Goal: Information Seeking & Learning: Understand process/instructions

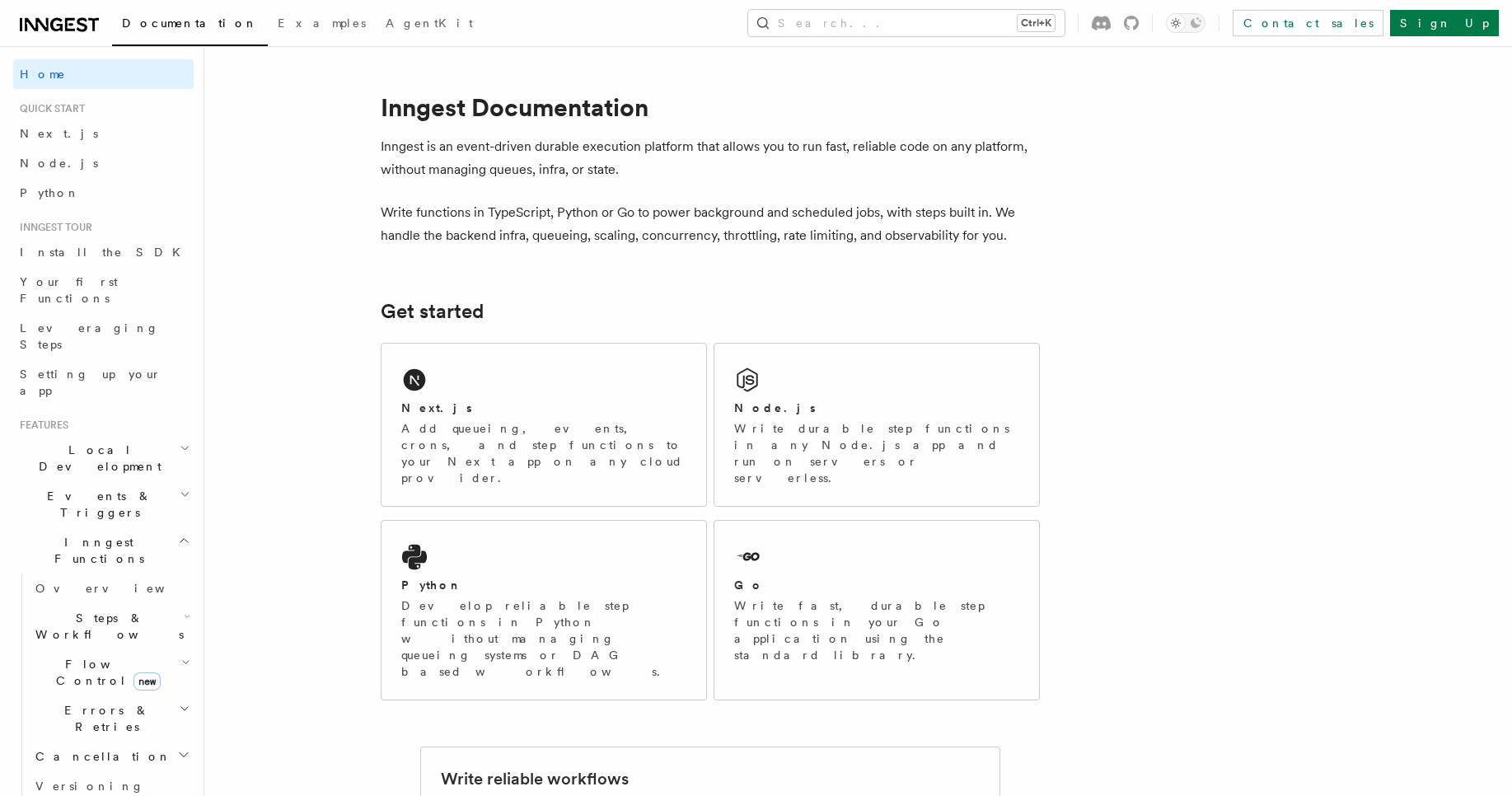
click at [178, 535] on icon "button" at bounding box center [185, 541] width 12 height 13
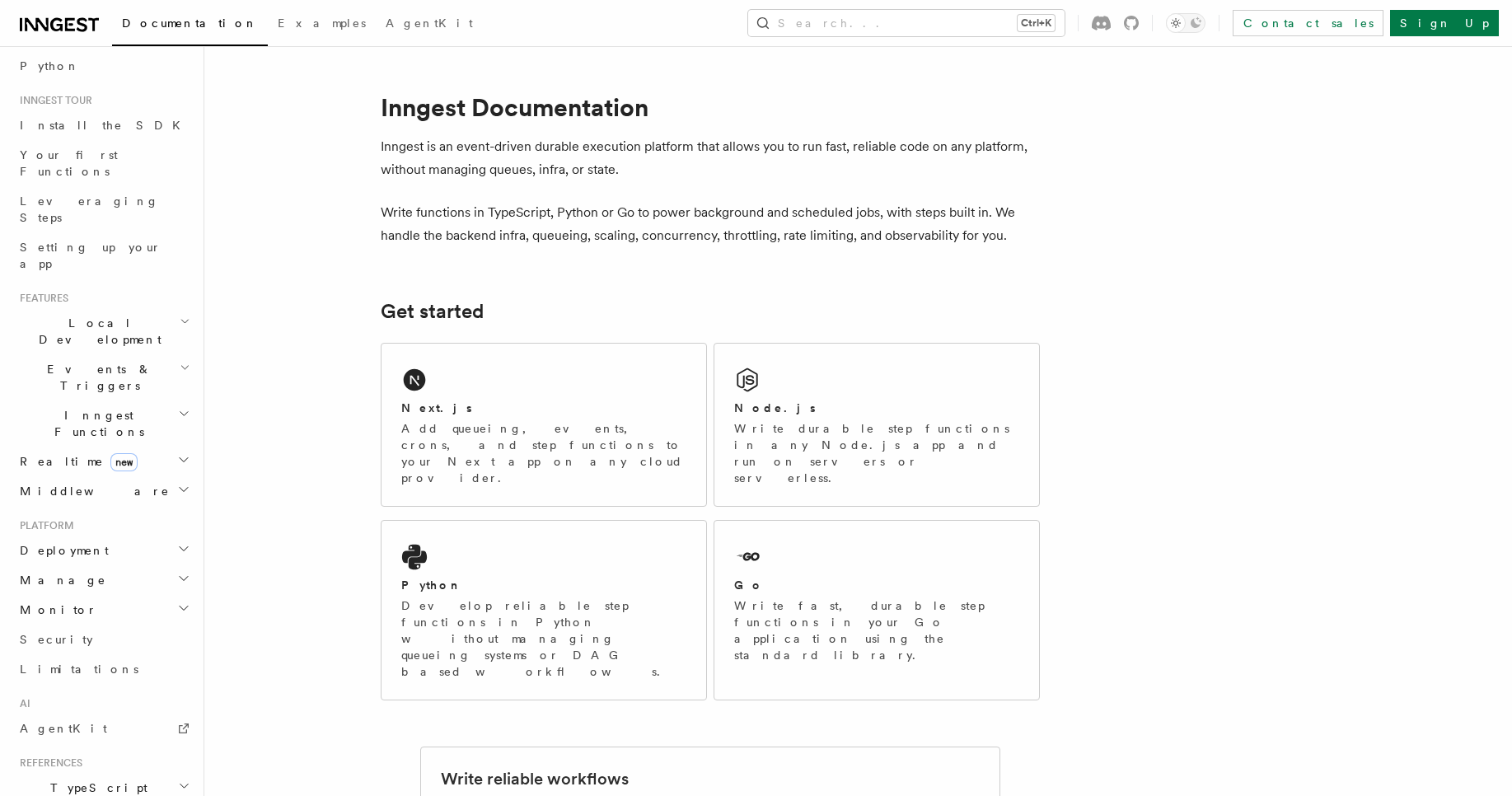
scroll to position [315, 0]
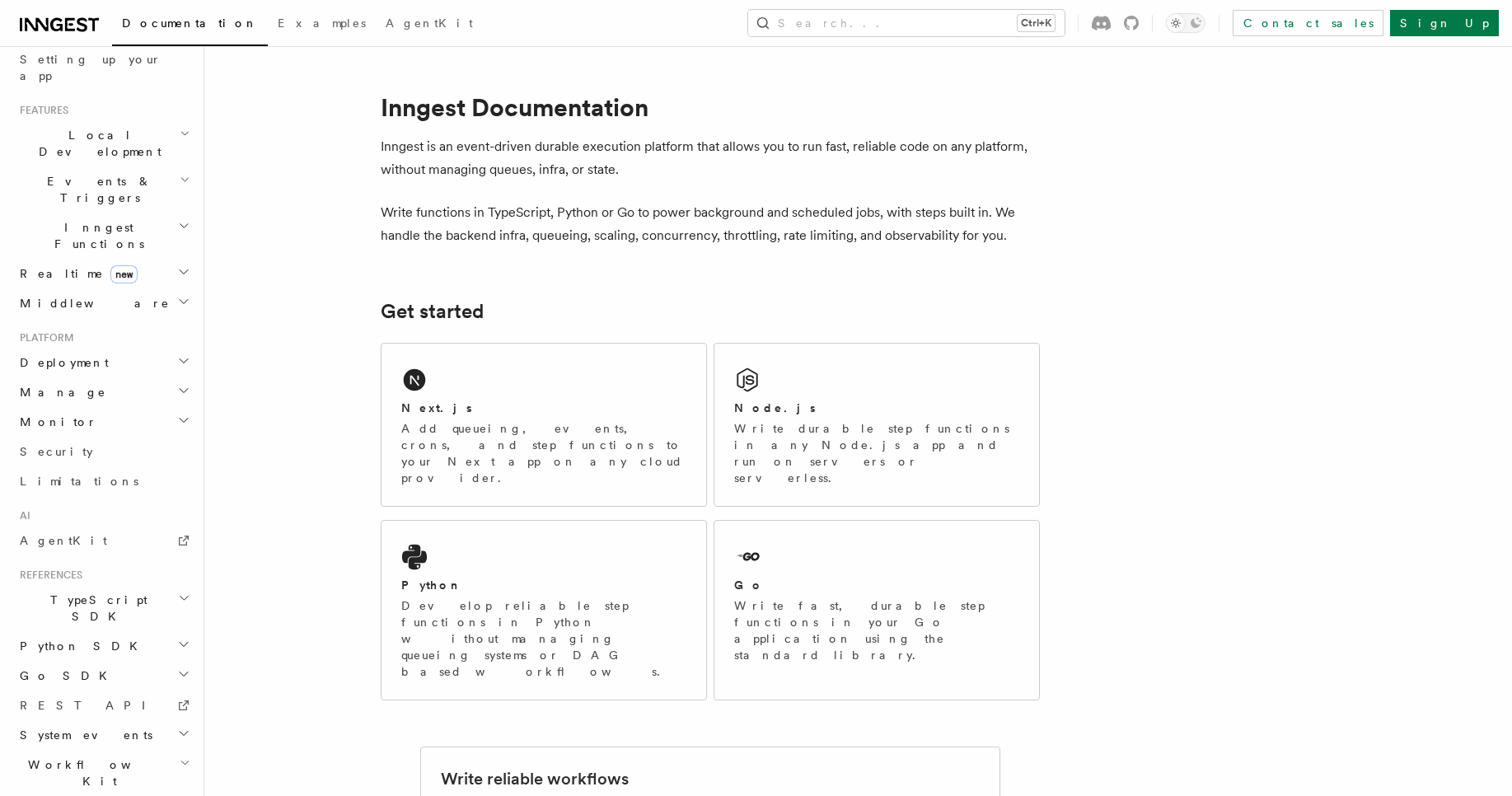
click at [1042, 20] on button "Search... Ctrl+K" at bounding box center [906, 23] width 317 height 27
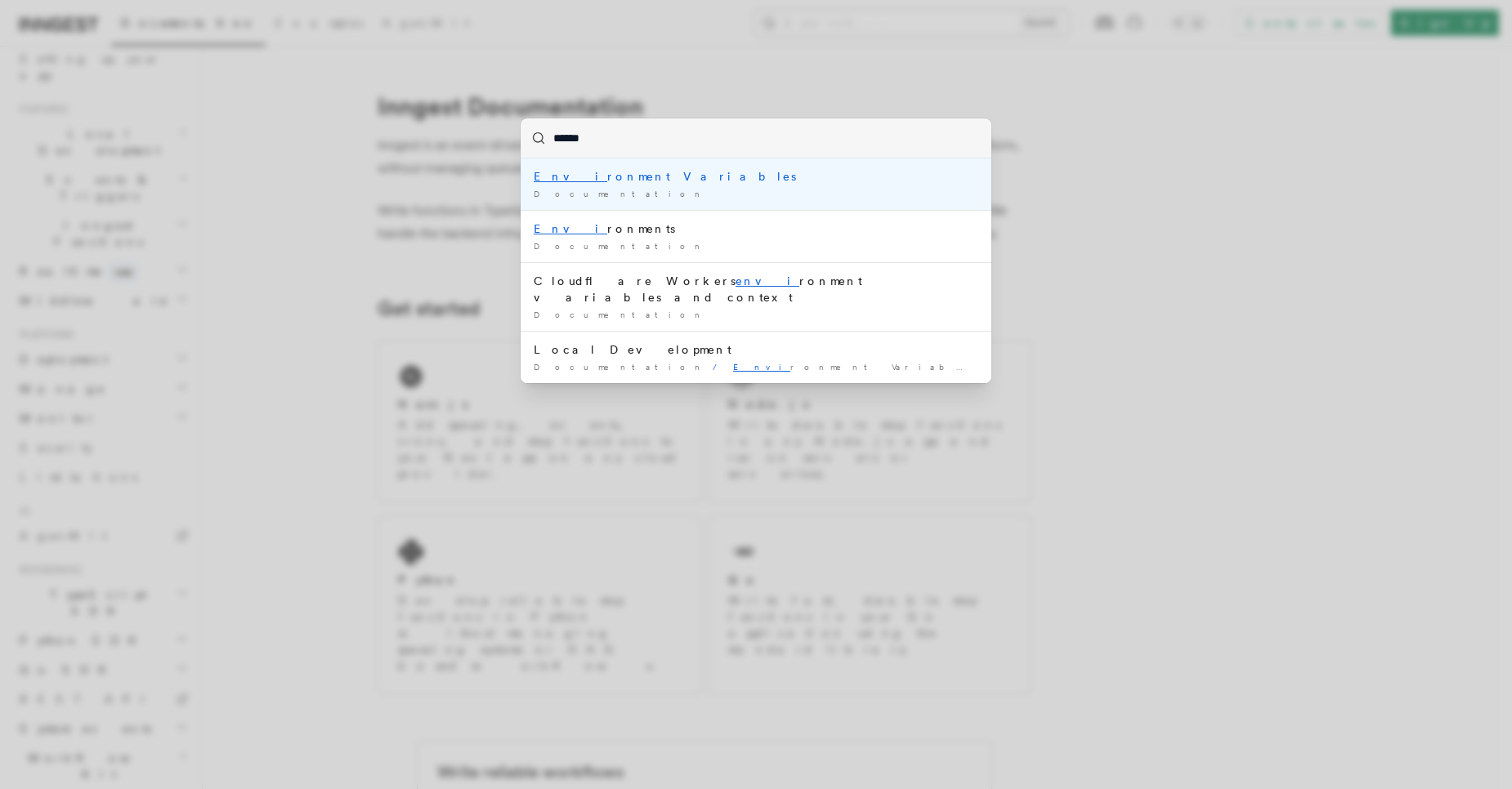
type input "*******"
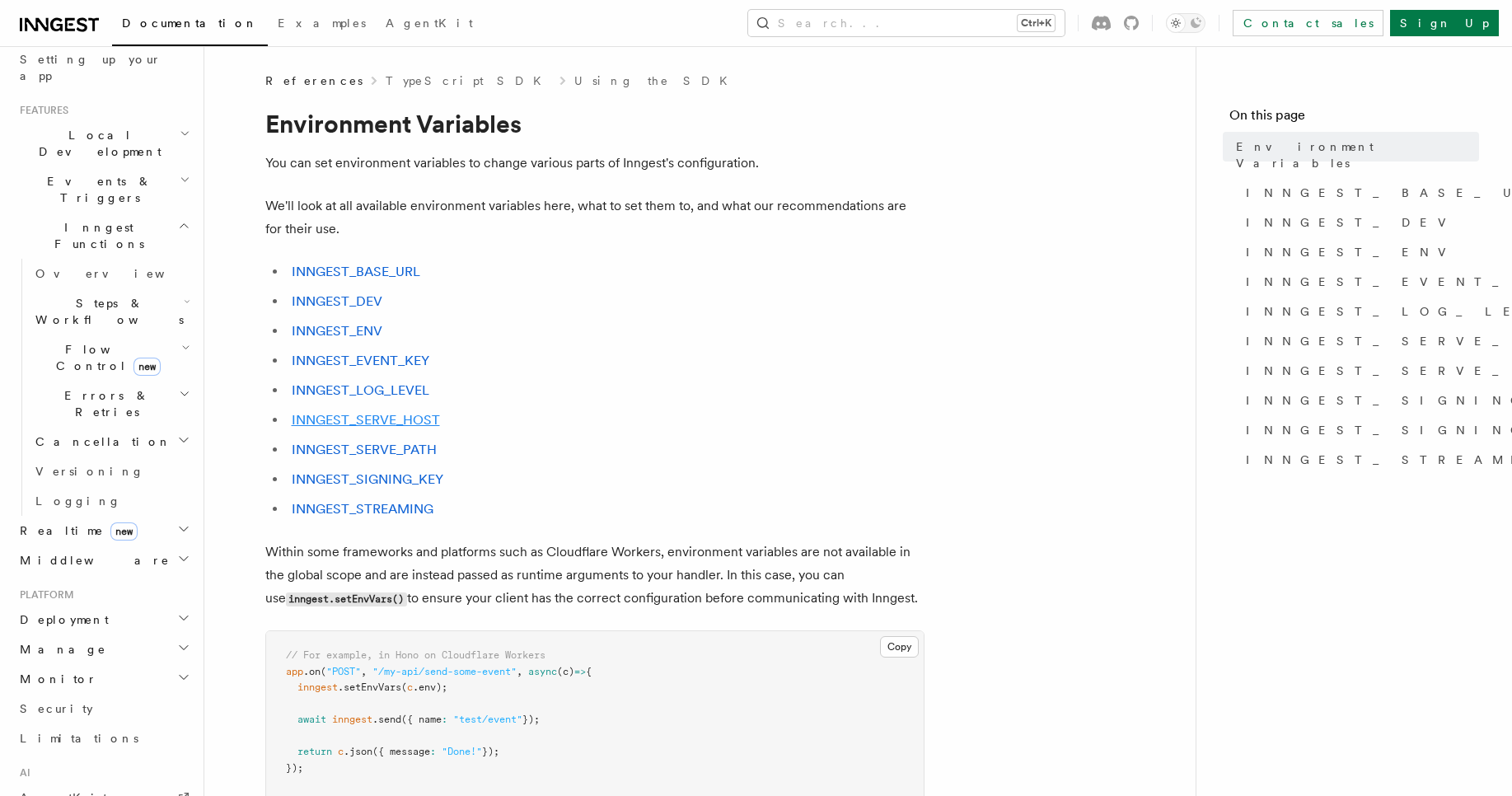
click at [360, 414] on link "INNGEST_SERVE_HOST" at bounding box center [366, 420] width 148 height 16
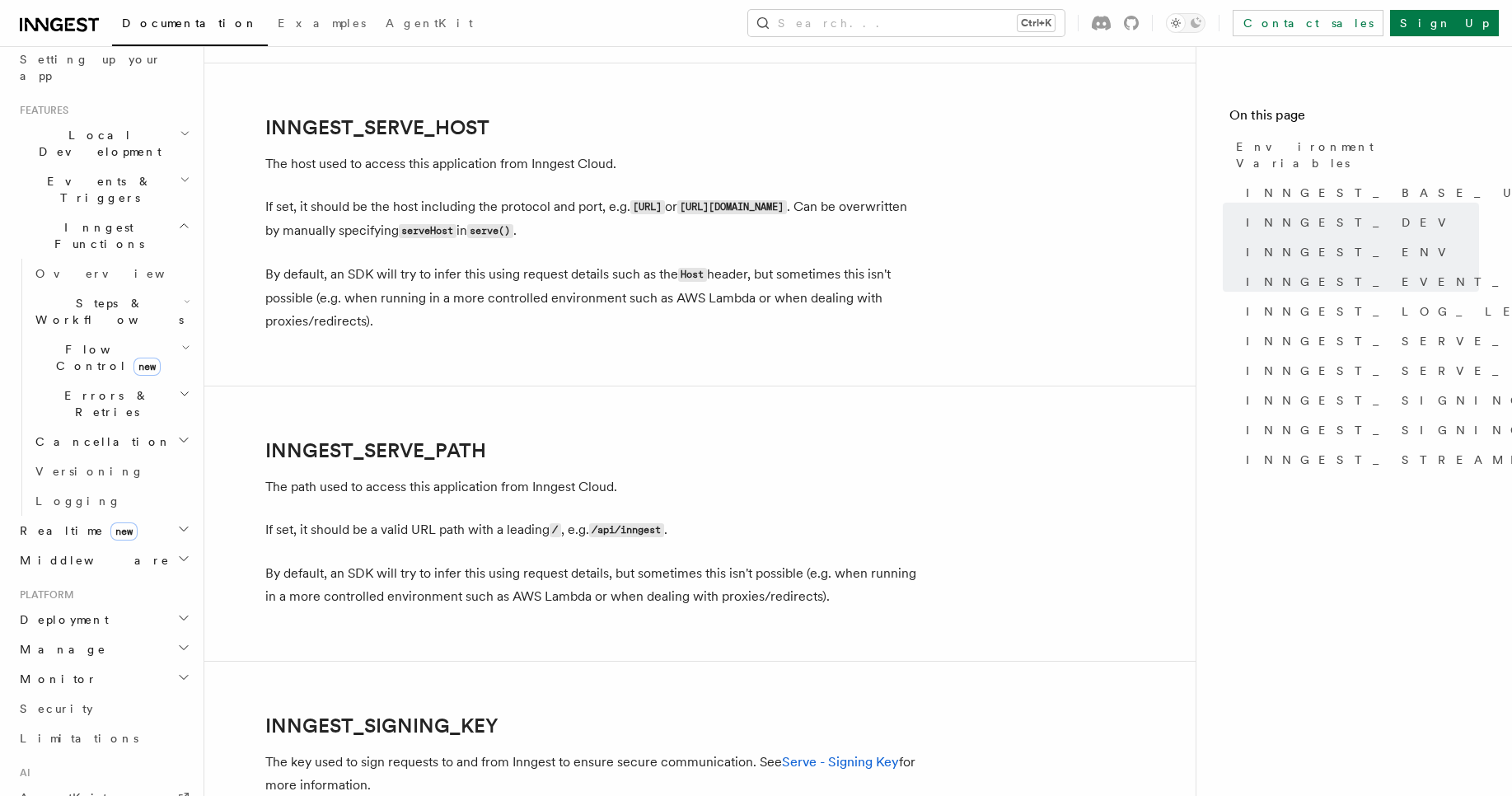
scroll to position [2301, 0]
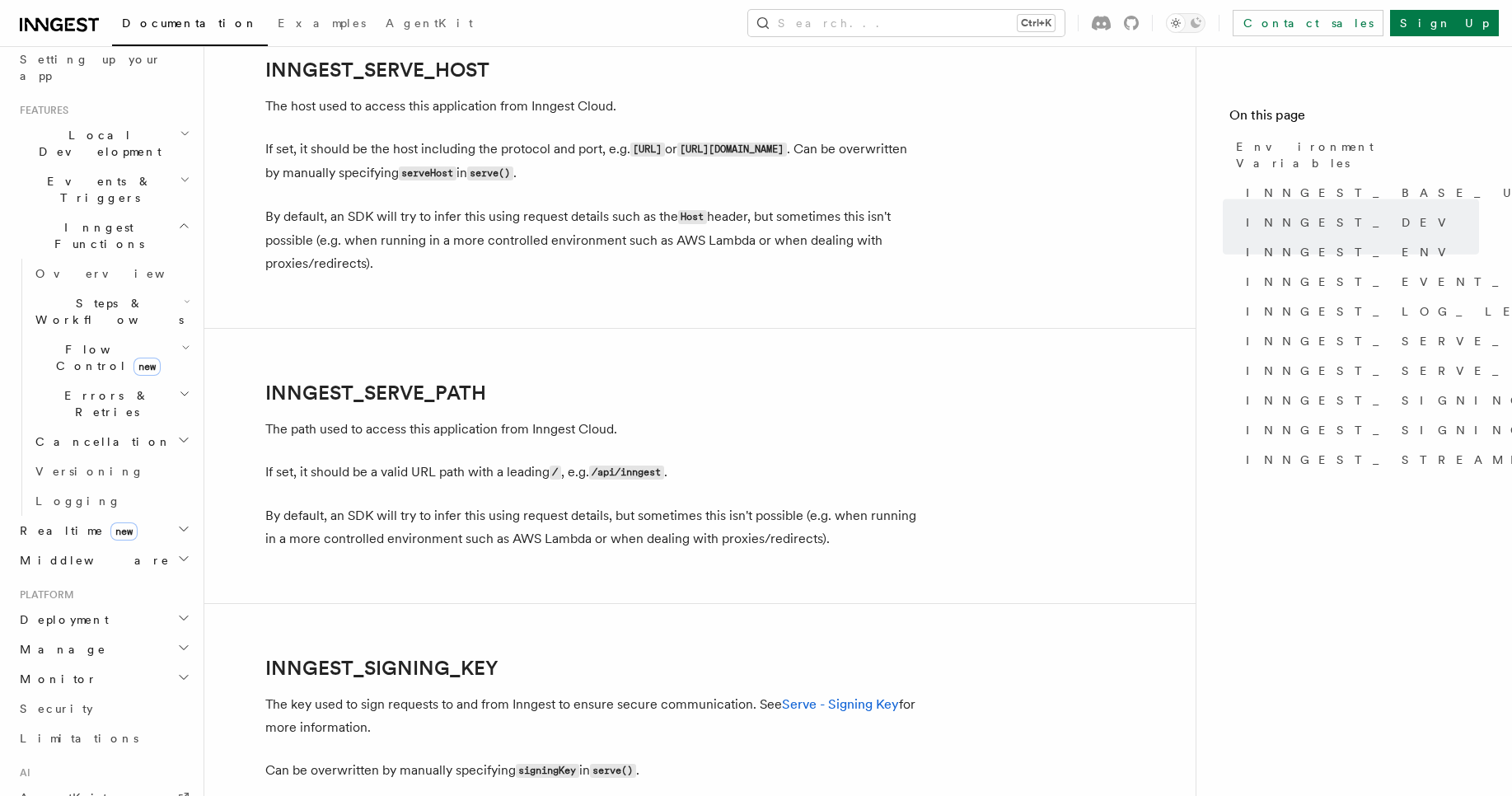
scroll to position [2341, 0]
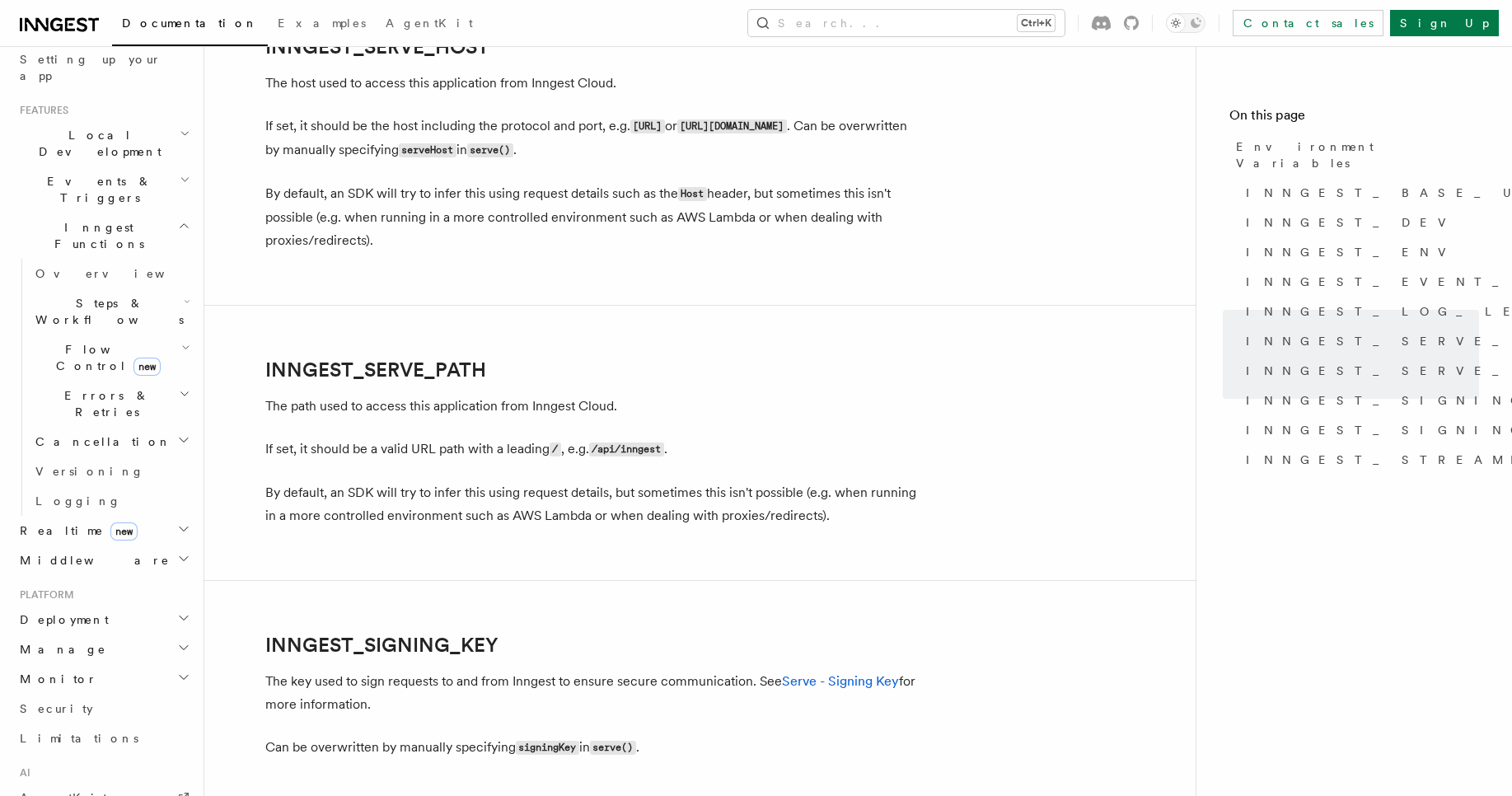
click at [127, 605] on h2 "Deployment" at bounding box center [103, 619] width 180 height 29
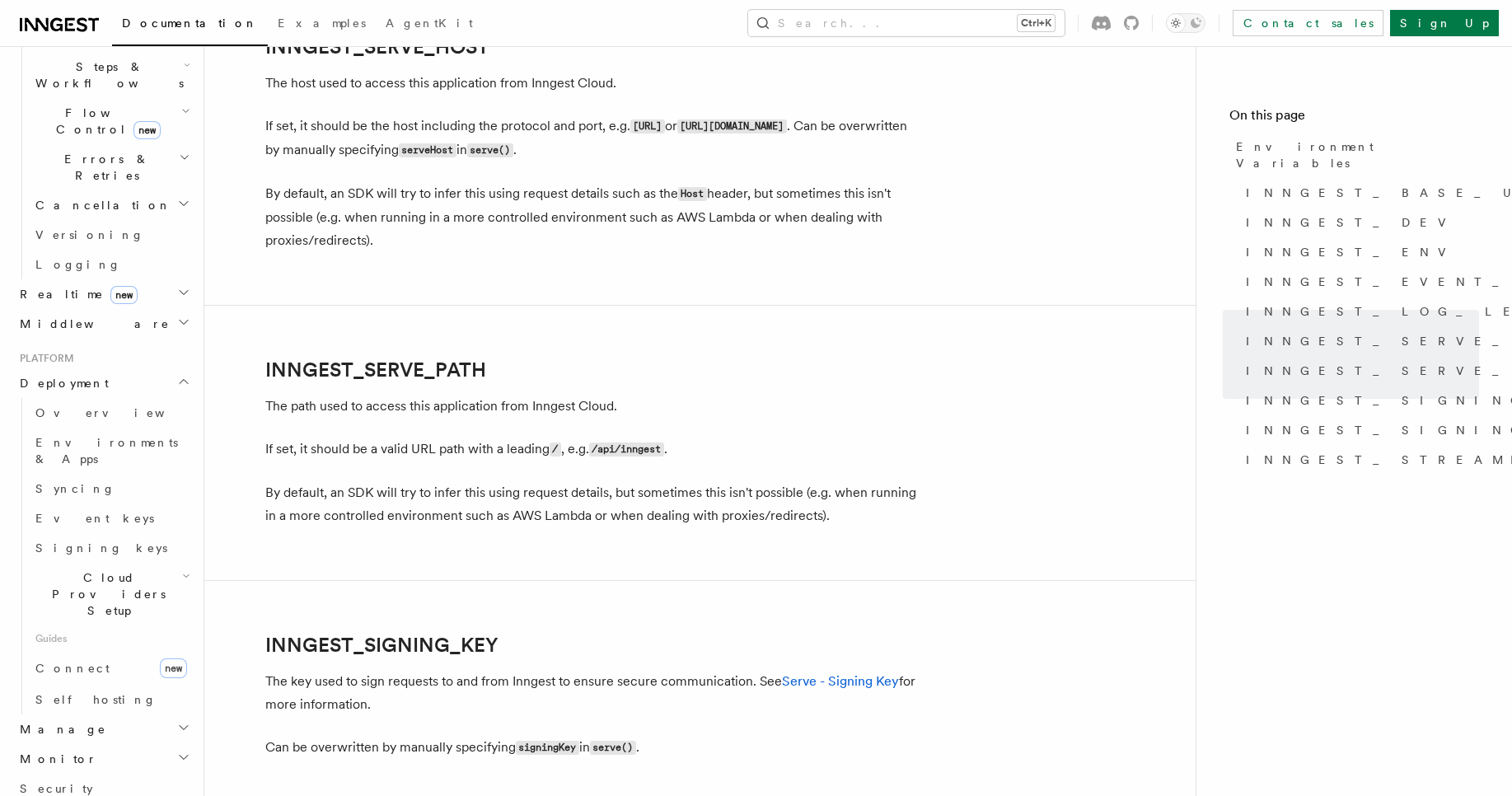
scroll to position [0, 0]
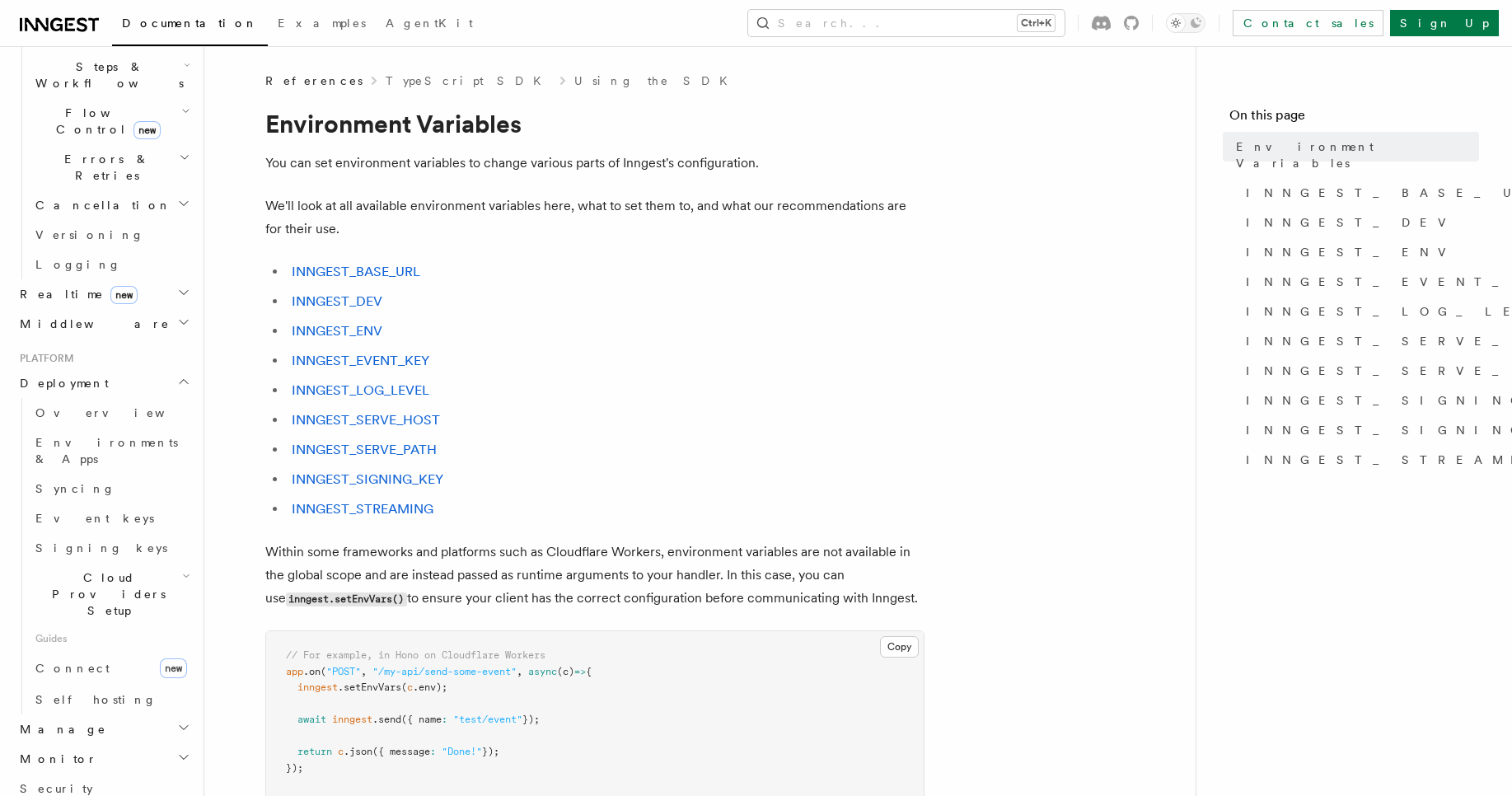
click at [682, 722] on pre "// For example, in Hono on Cloudflare Workers app .on ( "POST" , "/my-api/send-…" at bounding box center [594, 736] width 657 height 211
click at [568, 558] on p "Within some frameworks and platforms such as Cloudflare Workers, environment va…" at bounding box center [594, 576] width 659 height 70
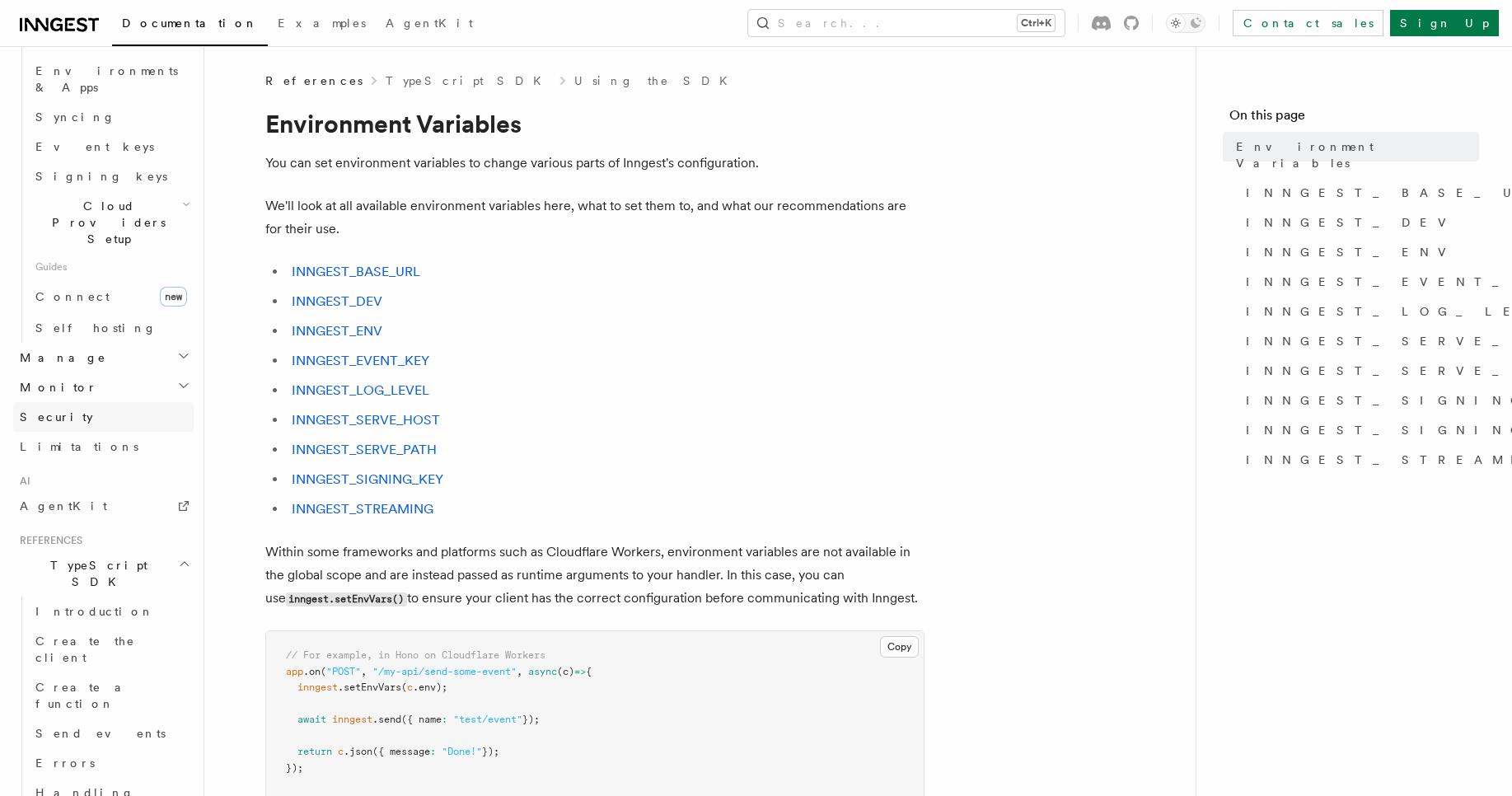
scroll to position [841, 0]
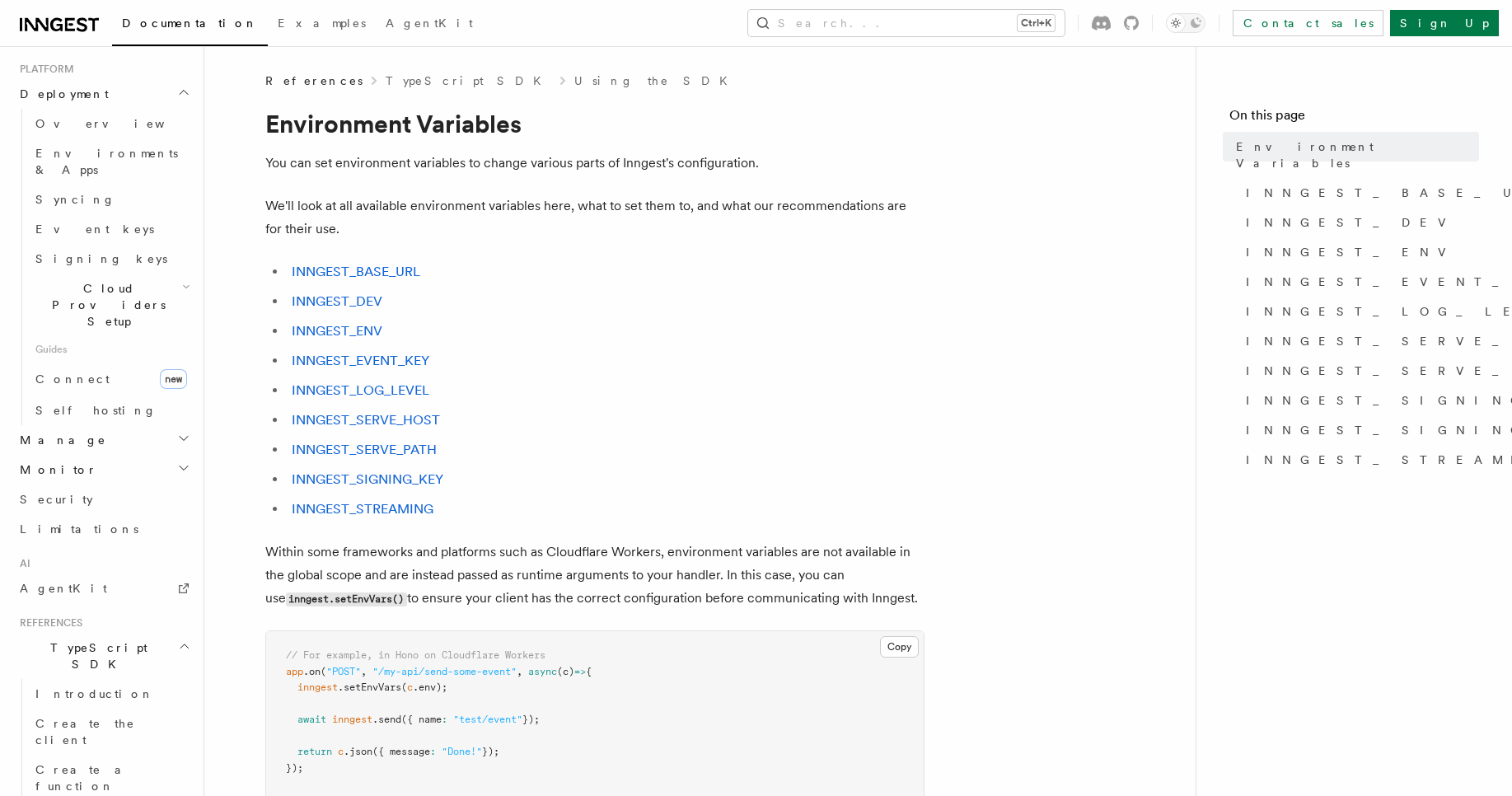
click at [156, 633] on h2 "TypeScript SDK" at bounding box center [103, 656] width 180 height 46
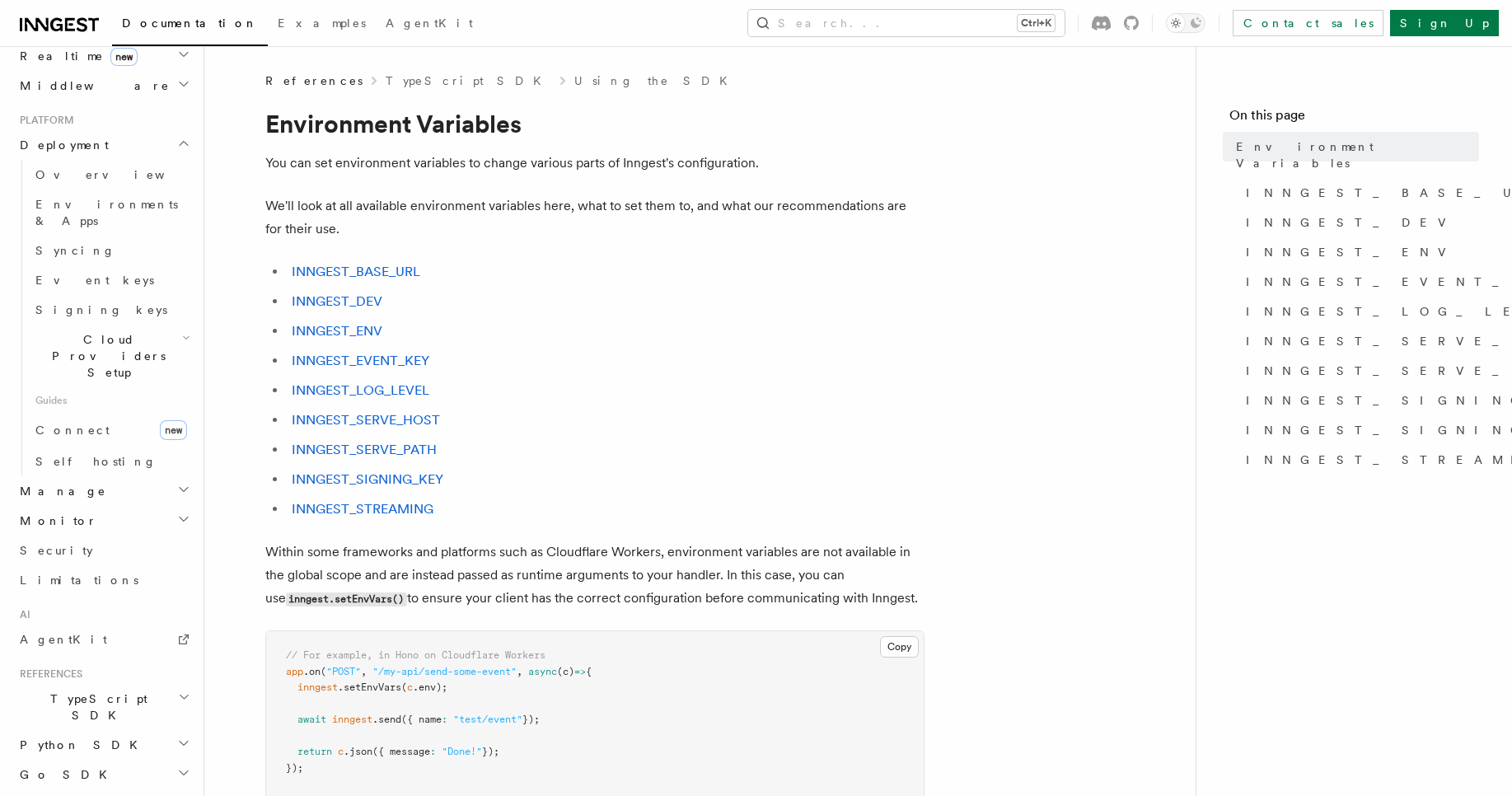
click at [564, 274] on li "INNGEST_BASE_URL" at bounding box center [605, 272] width 638 height 23
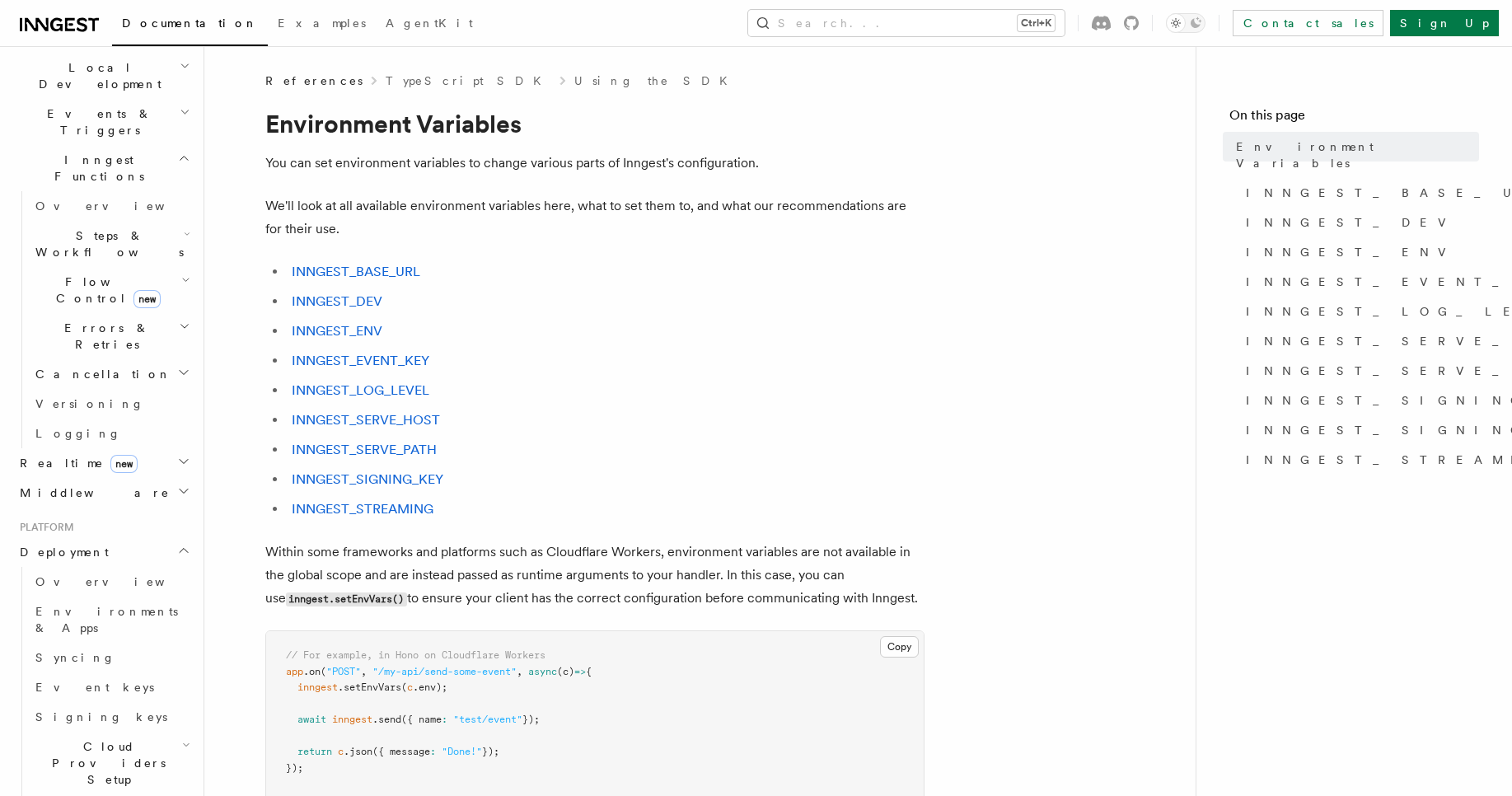
scroll to position [379, 0]
click at [1055, 20] on button "Search... Ctrl+K" at bounding box center [906, 23] width 317 height 27
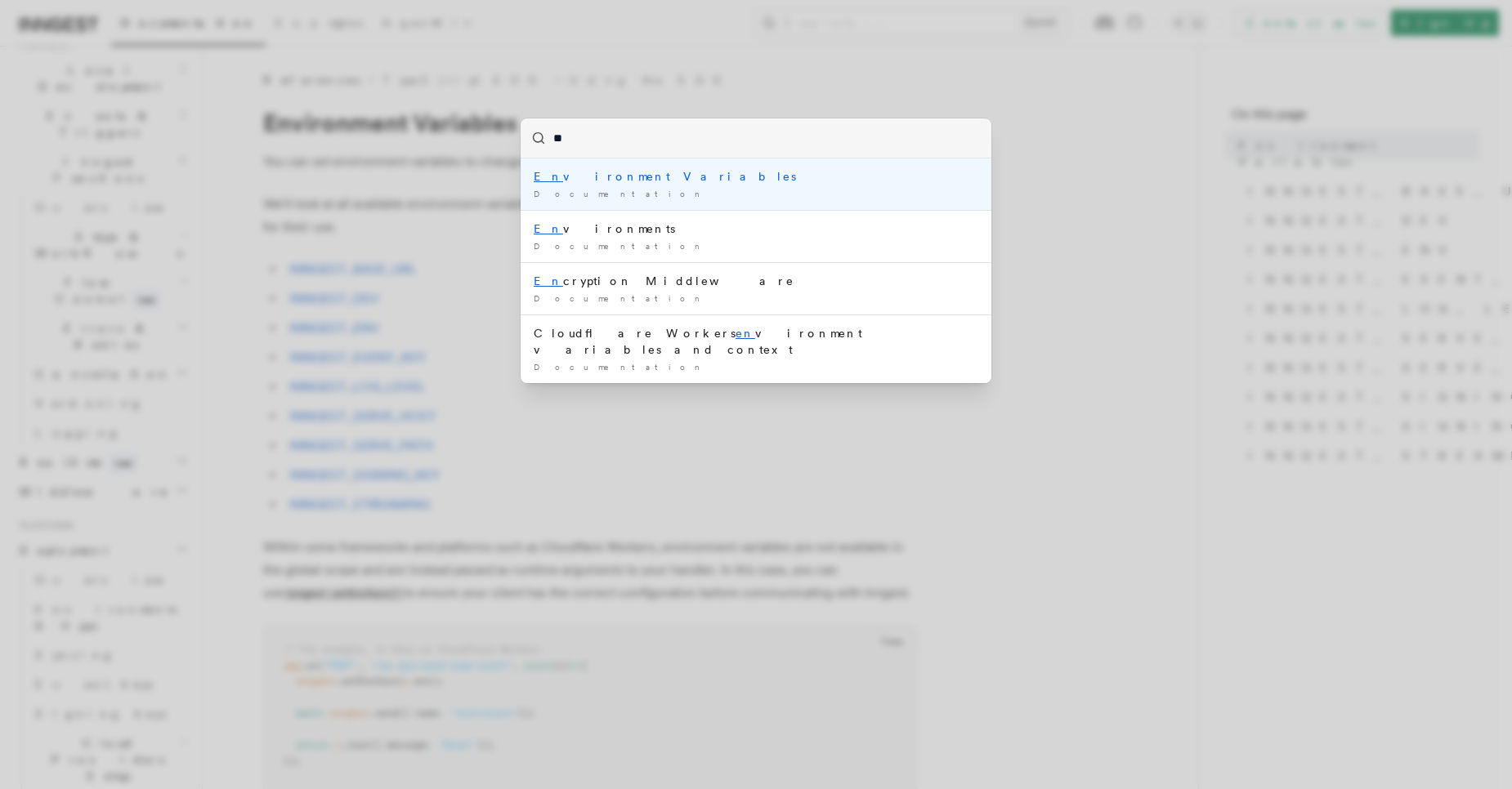
type input "***"
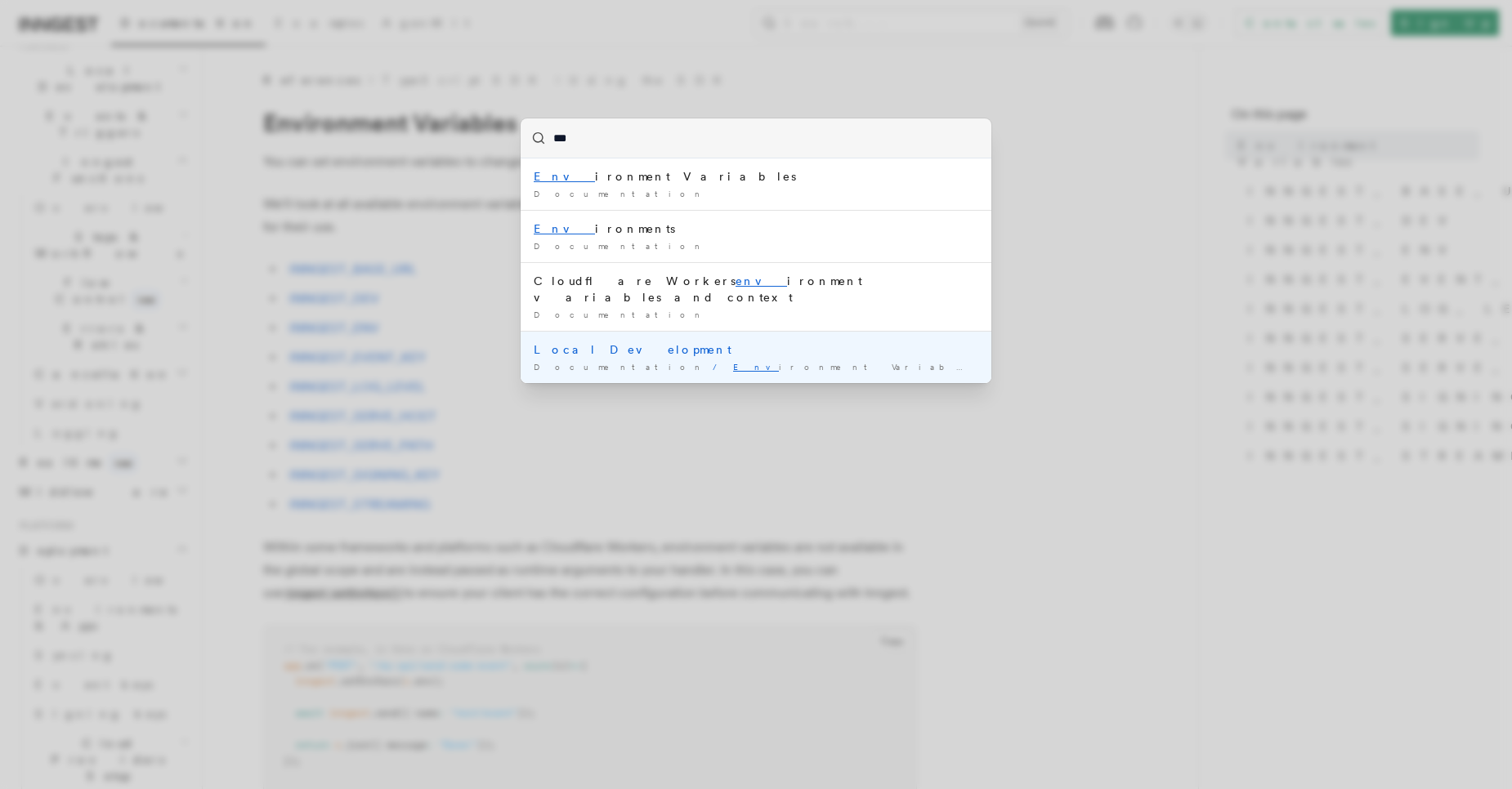
click at [787, 341] on div "Local Development" at bounding box center [756, 349] width 444 height 16
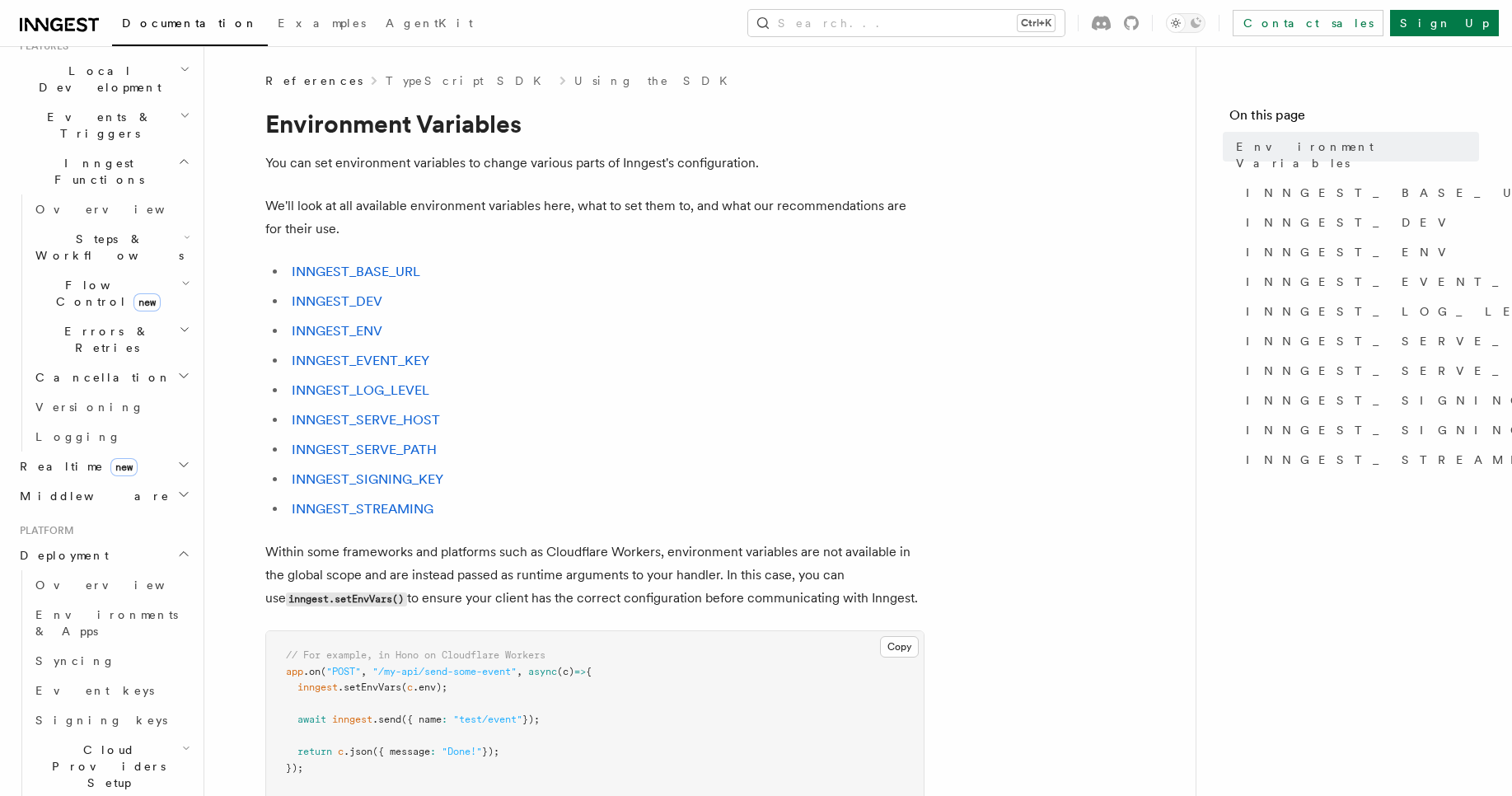
click at [793, 343] on ul "INNGEST_BASE_URL INNGEST_DEV INNGEST_ENV INNGEST_EVENT_KEY INNGEST_LOG_LEVEL IN…" at bounding box center [594, 391] width 659 height 261
click at [116, 609] on span "Environments & Apps" at bounding box center [107, 623] width 143 height 29
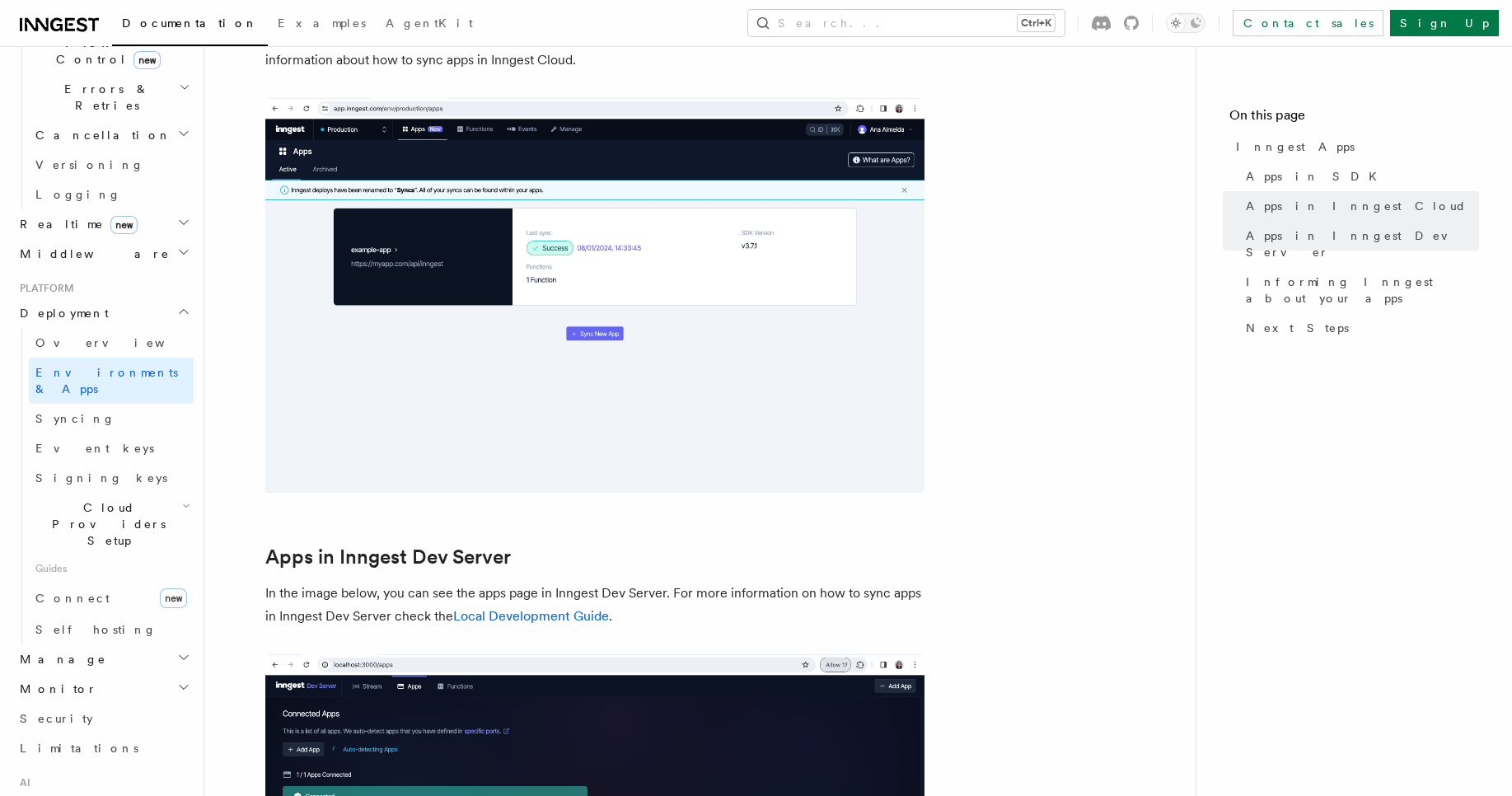
scroll to position [643, 0]
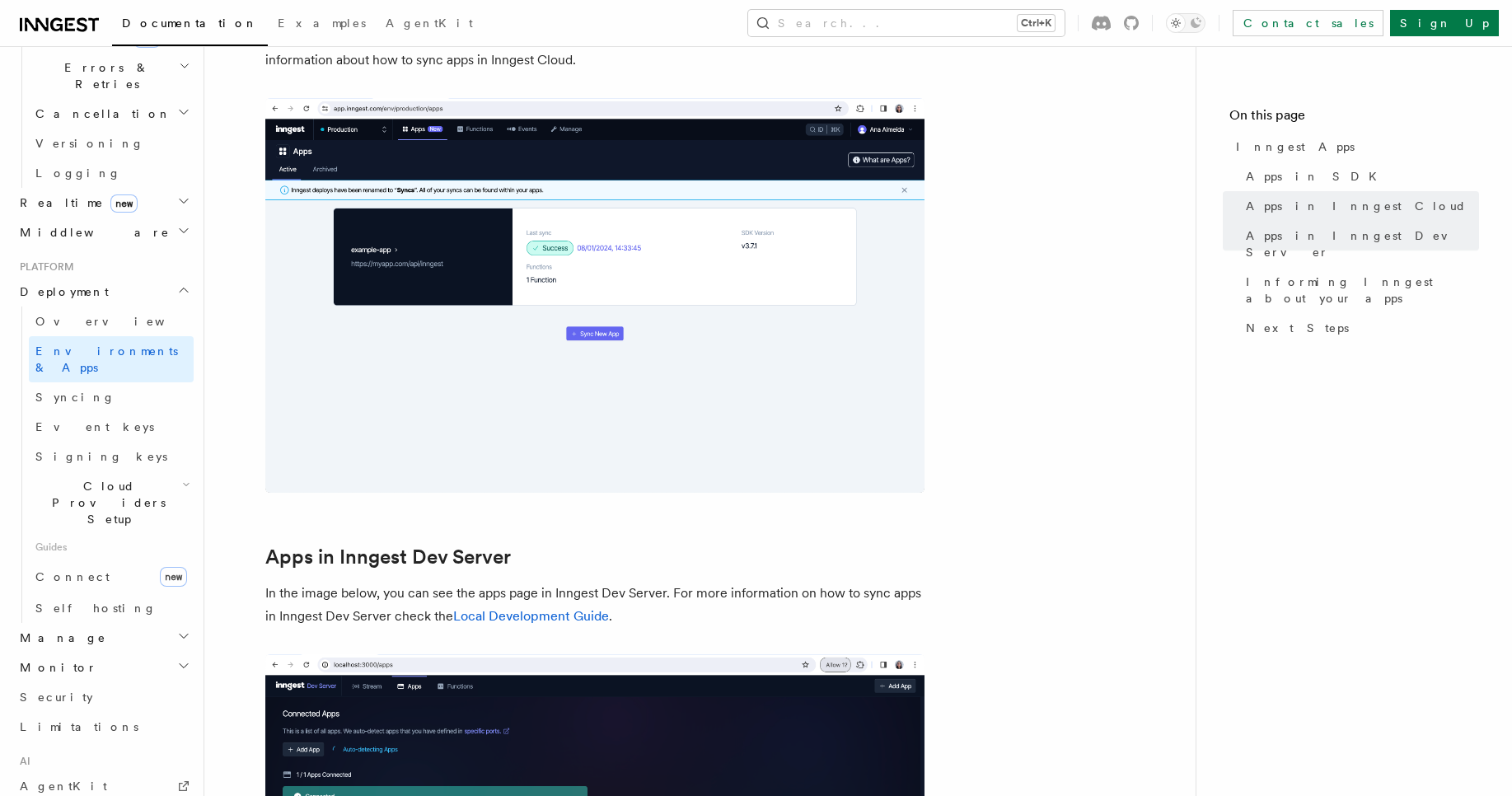
click at [159, 471] on h2 "Cloud Providers Setup" at bounding box center [111, 502] width 165 height 62
click at [135, 640] on link "Vercel" at bounding box center [119, 654] width 149 height 29
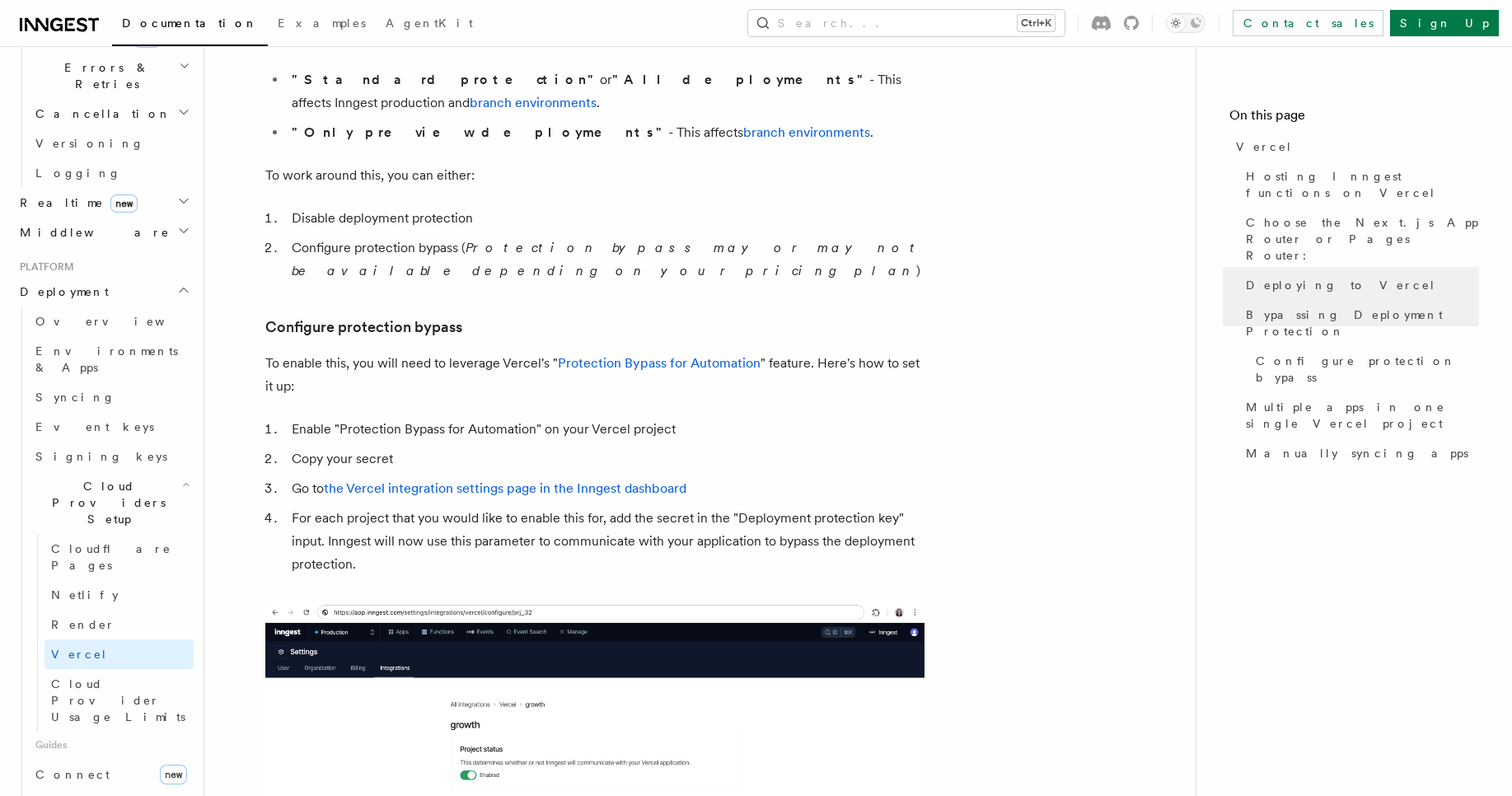
scroll to position [2666, 0]
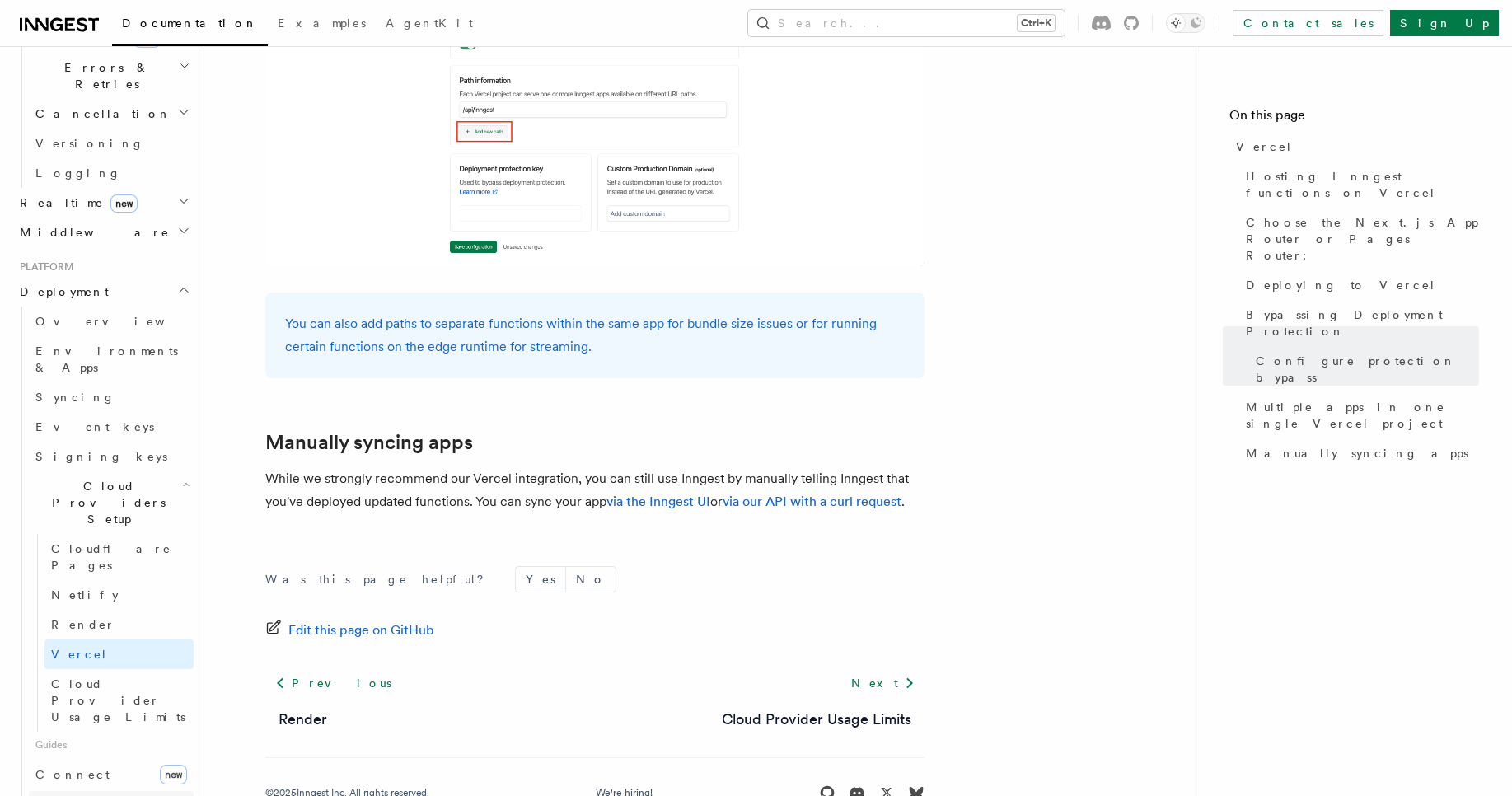
click at [92, 792] on link "Self hosting" at bounding box center [111, 806] width 165 height 29
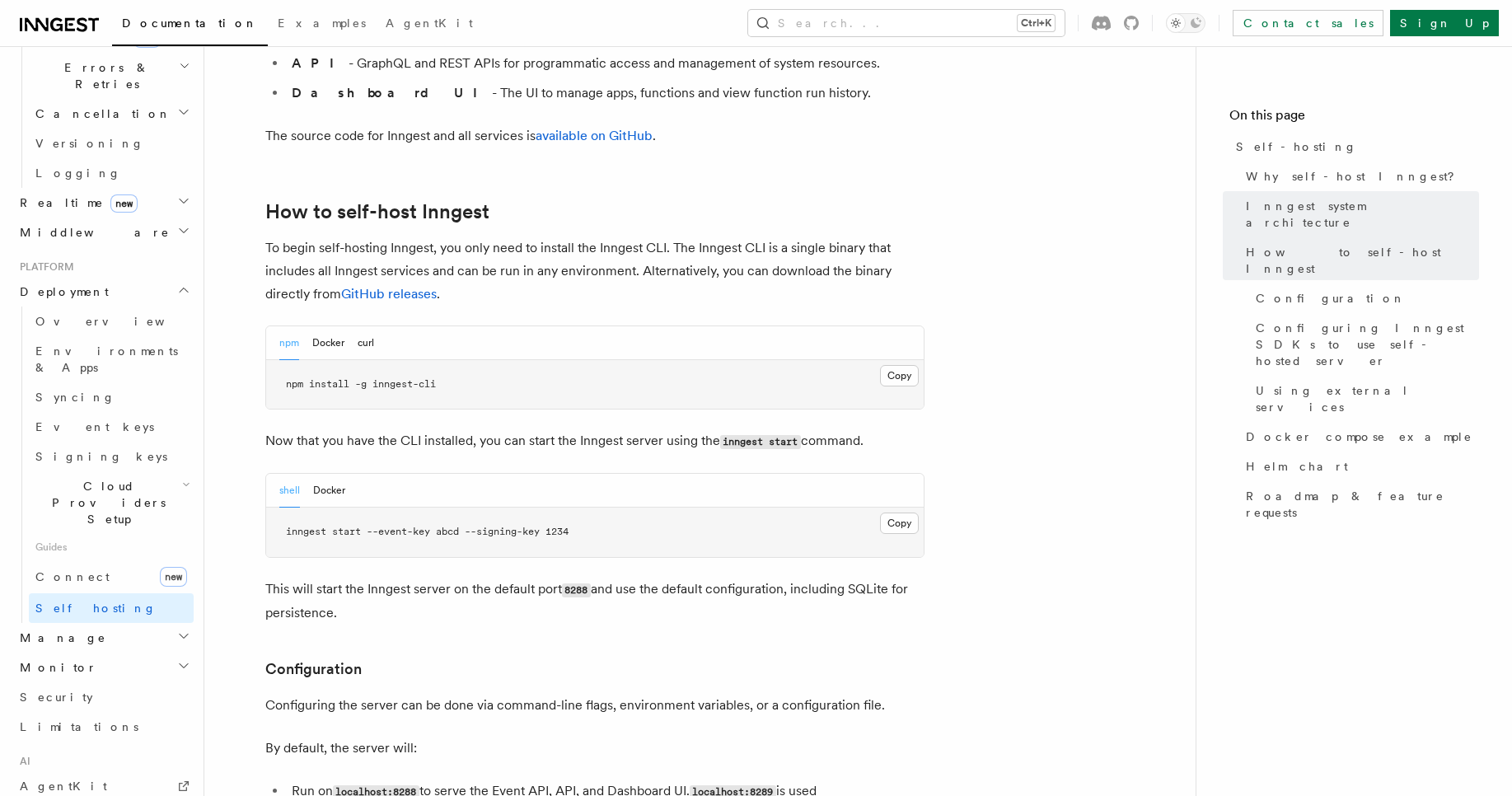
scroll to position [1538, 0]
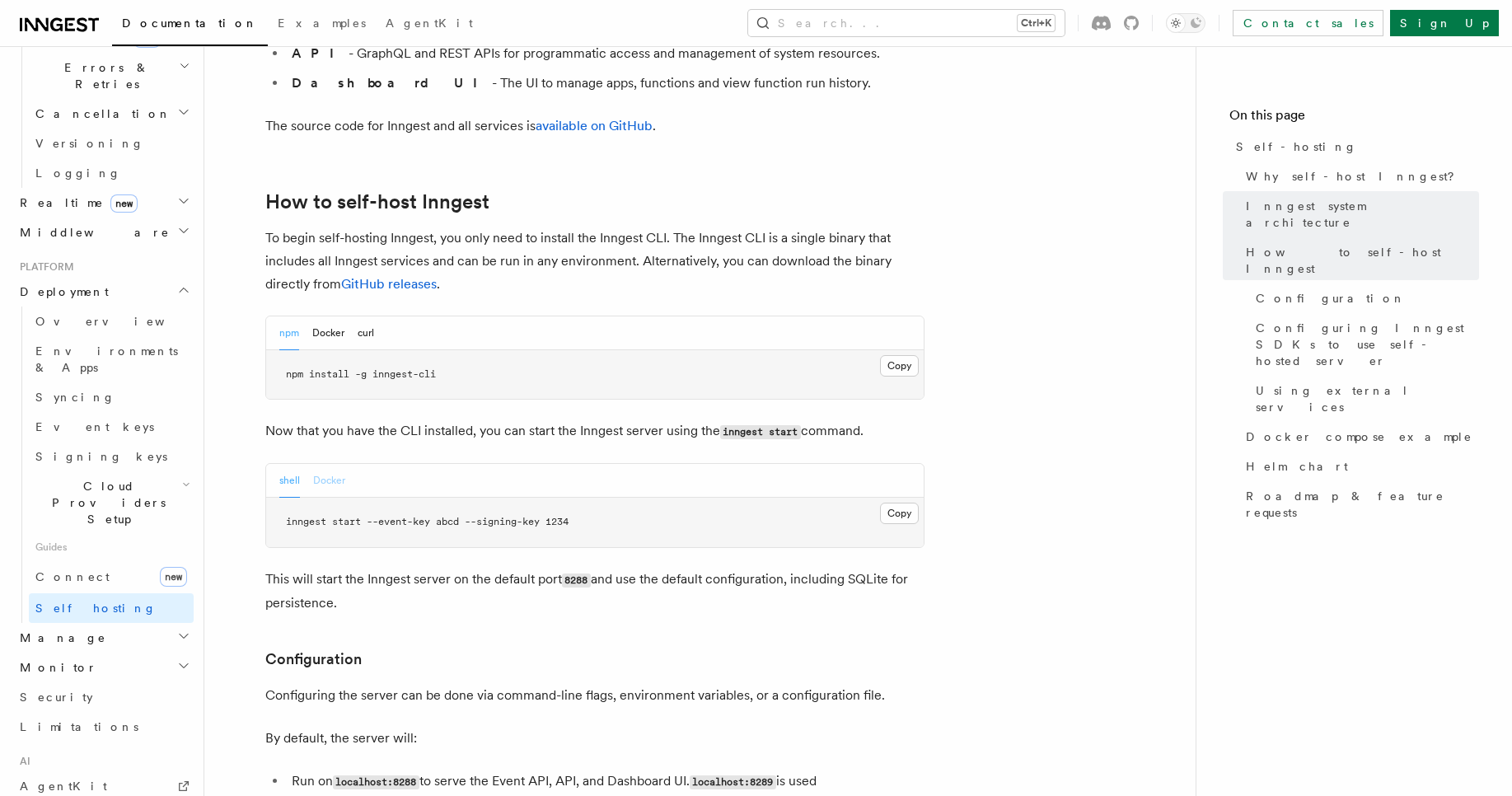
click at [315, 464] on button "Docker" at bounding box center [329, 481] width 32 height 34
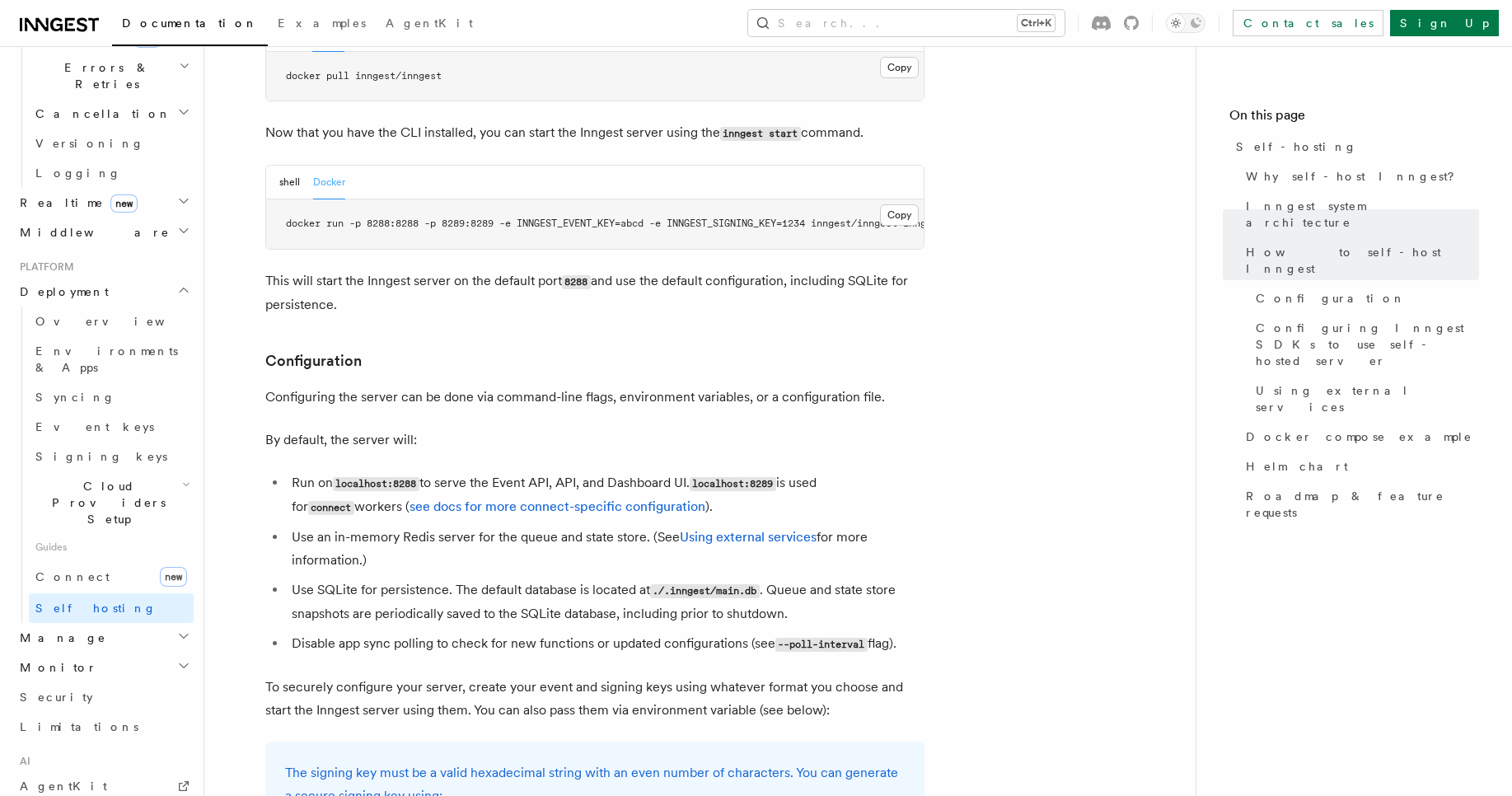
scroll to position [1882, 0]
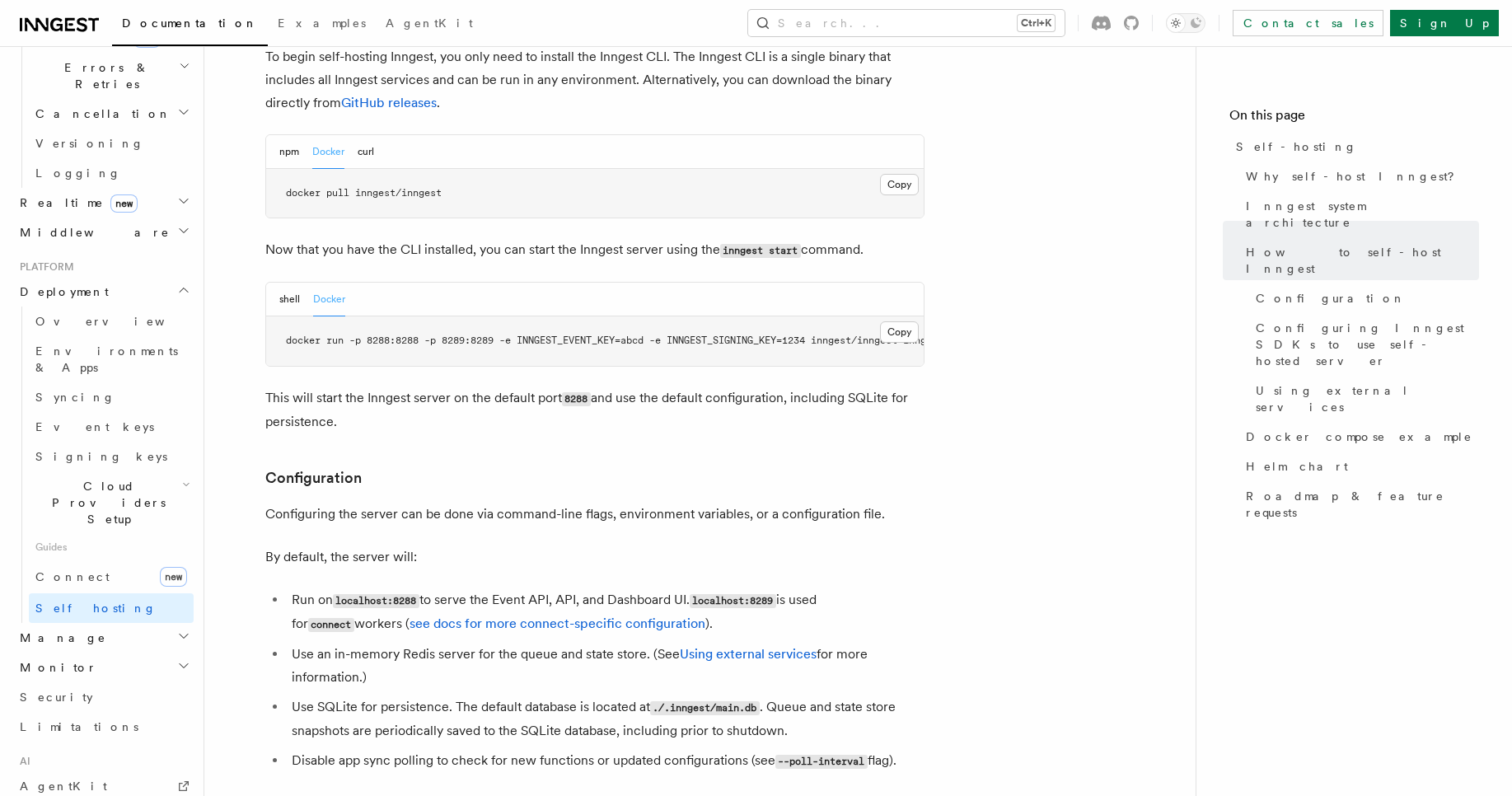
scroll to position [0, 94]
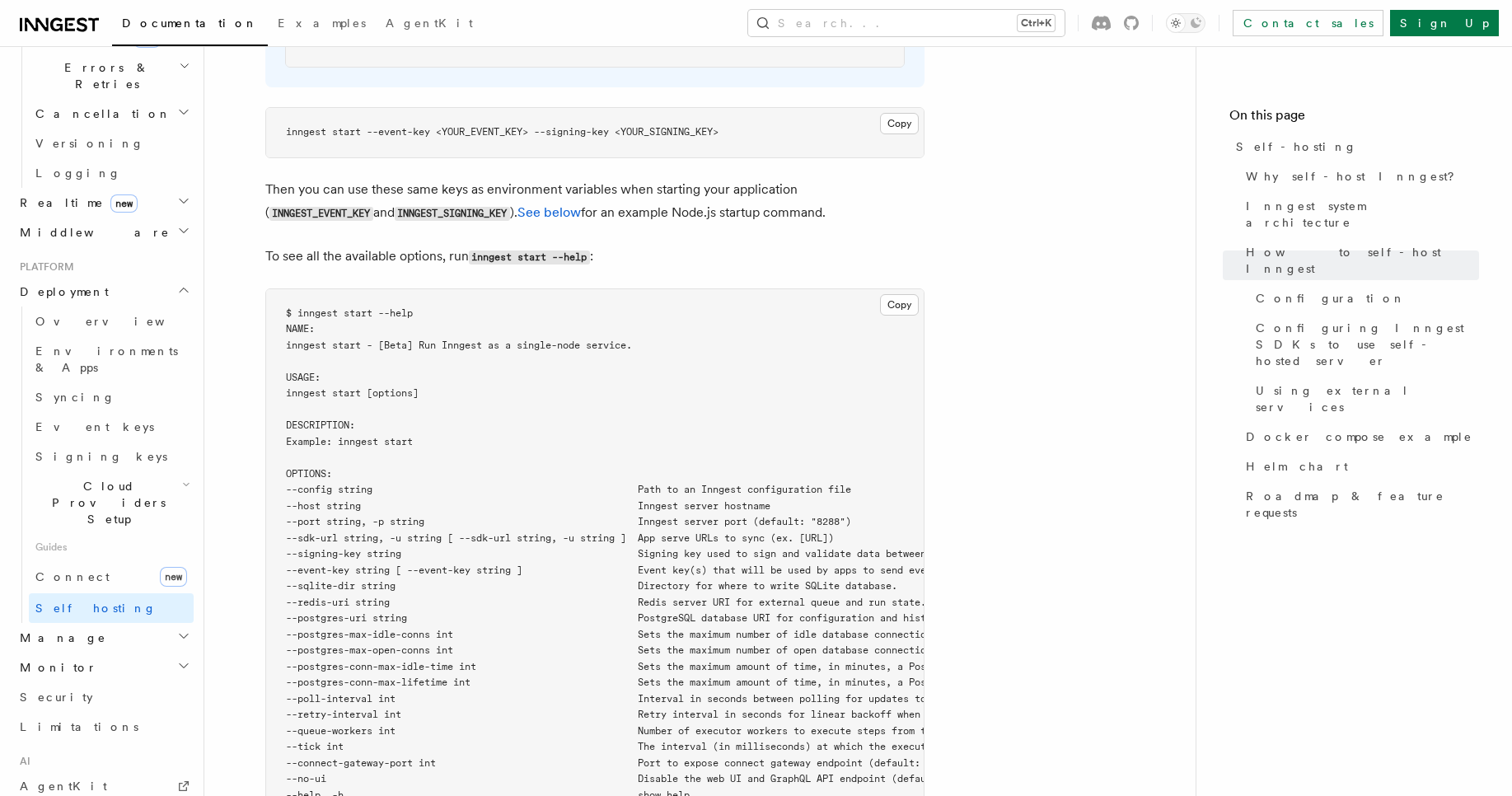
scroll to position [2662, 0]
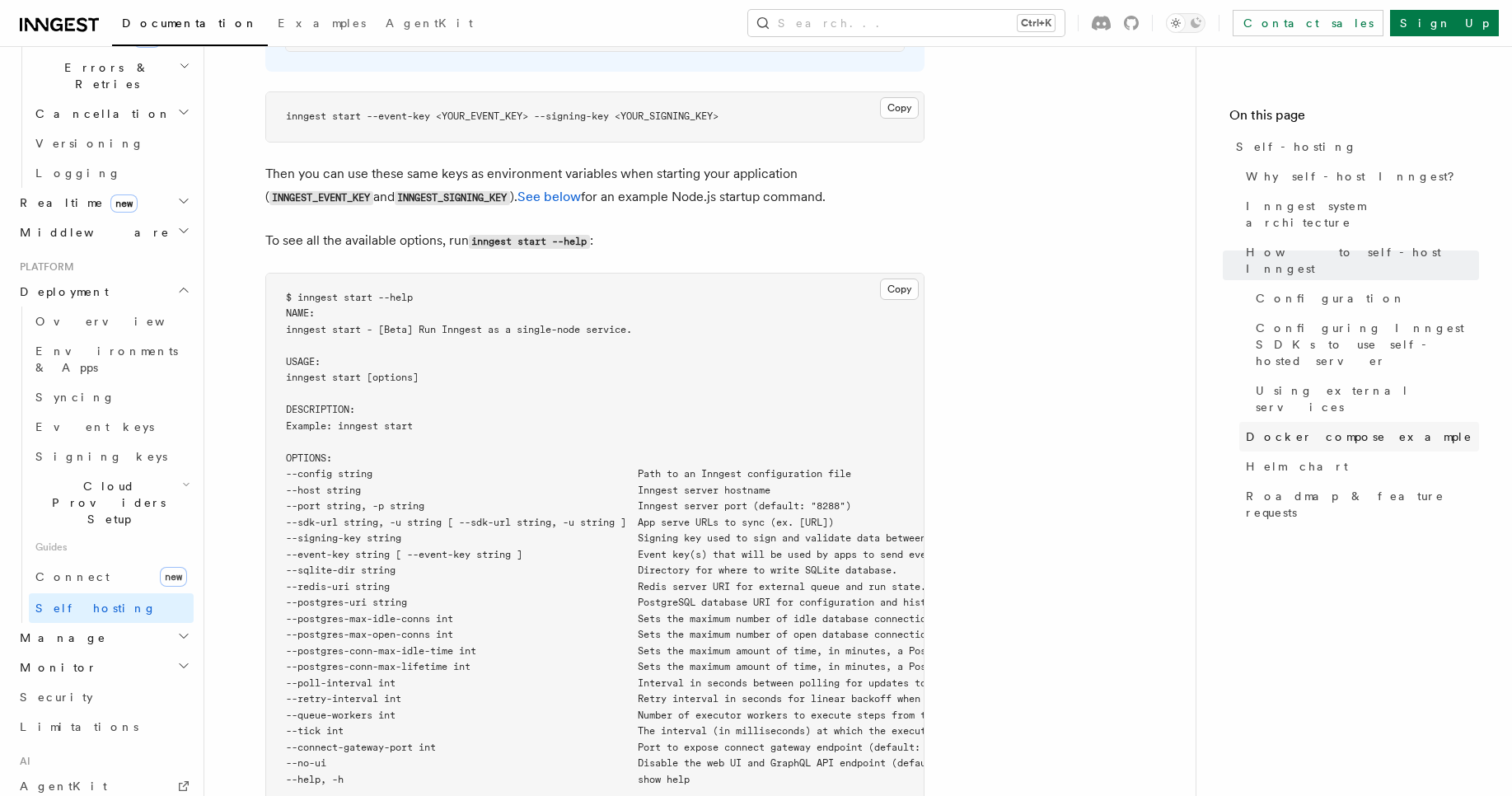
click at [1321, 422] on link "Docker compose example" at bounding box center [1359, 436] width 240 height 29
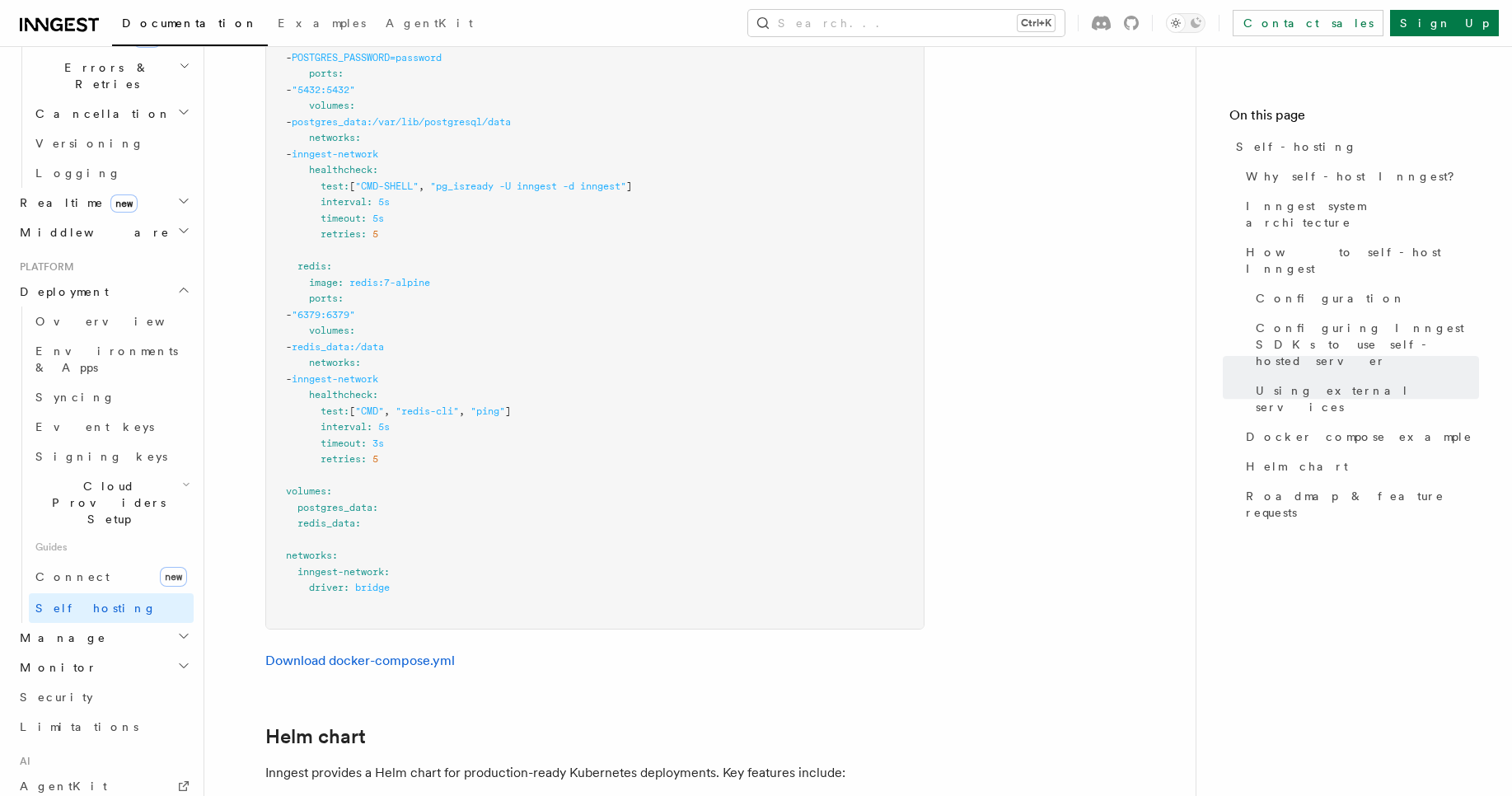
scroll to position [5020, 0]
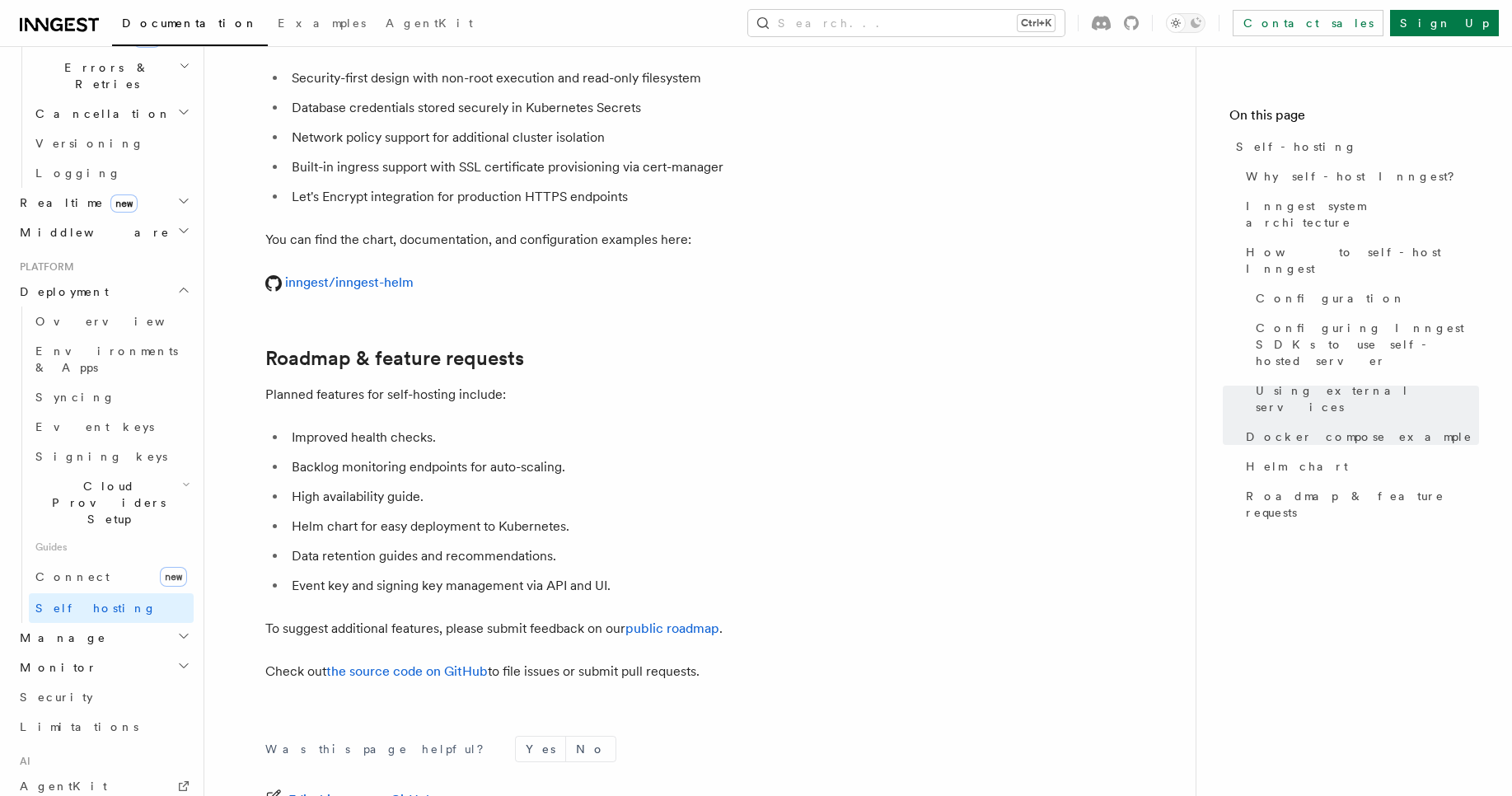
scroll to position [6307, 0]
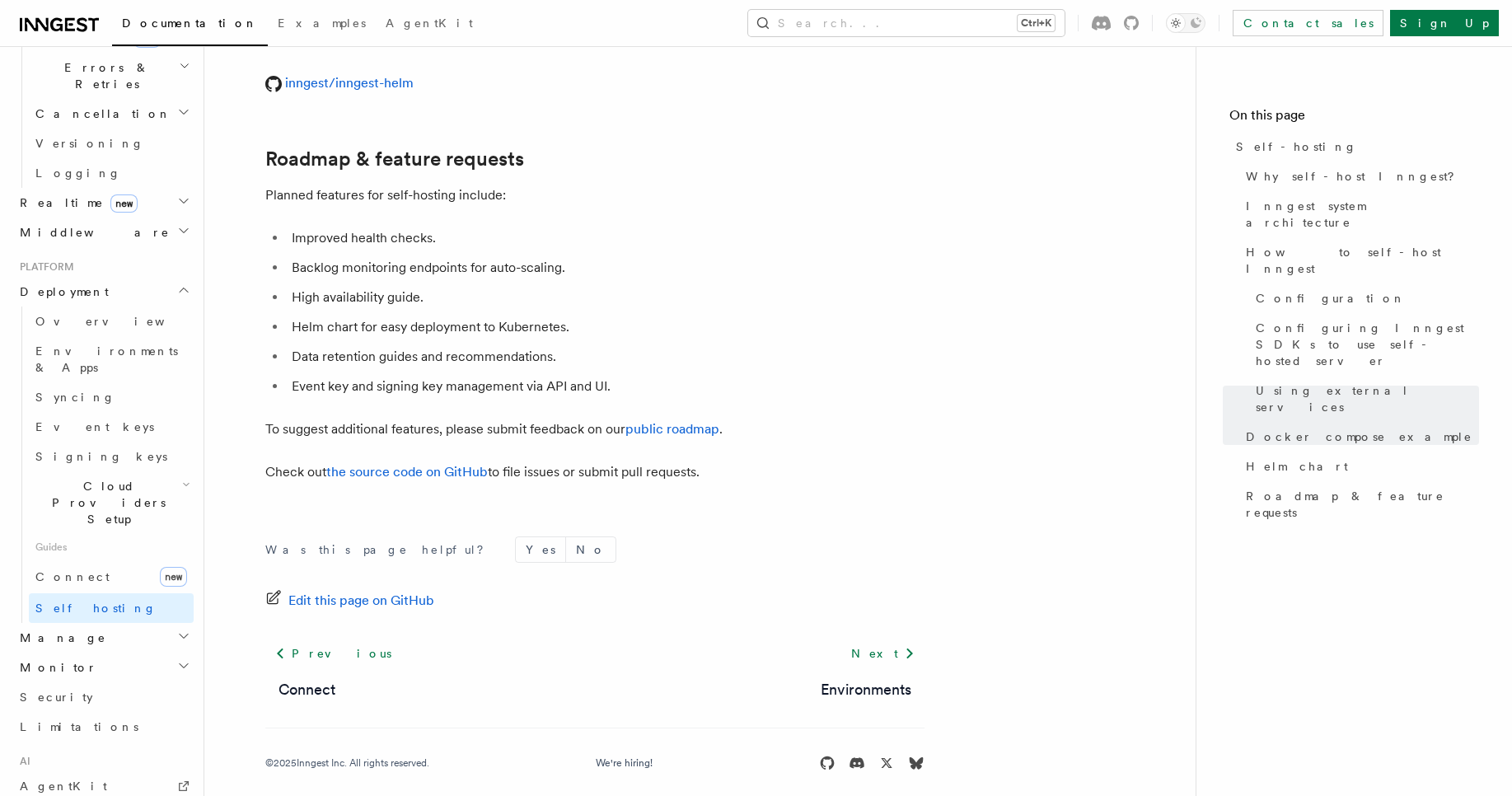
click at [887, 503] on div "Was this page helpful? Yes No Edit this page on GitHub Previous Connect Next En…" at bounding box center [594, 657] width 659 height 308
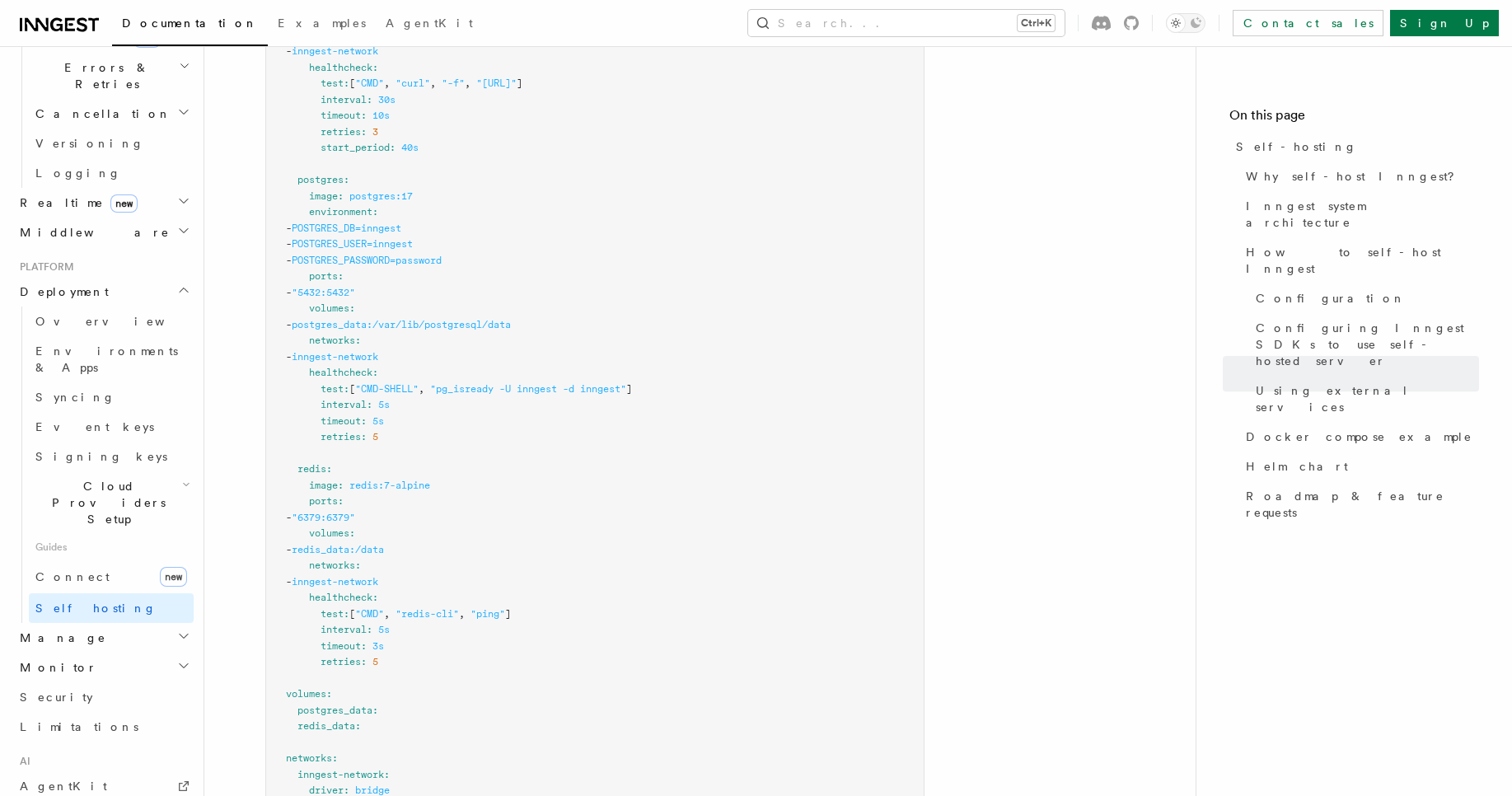
scroll to position [4714, 0]
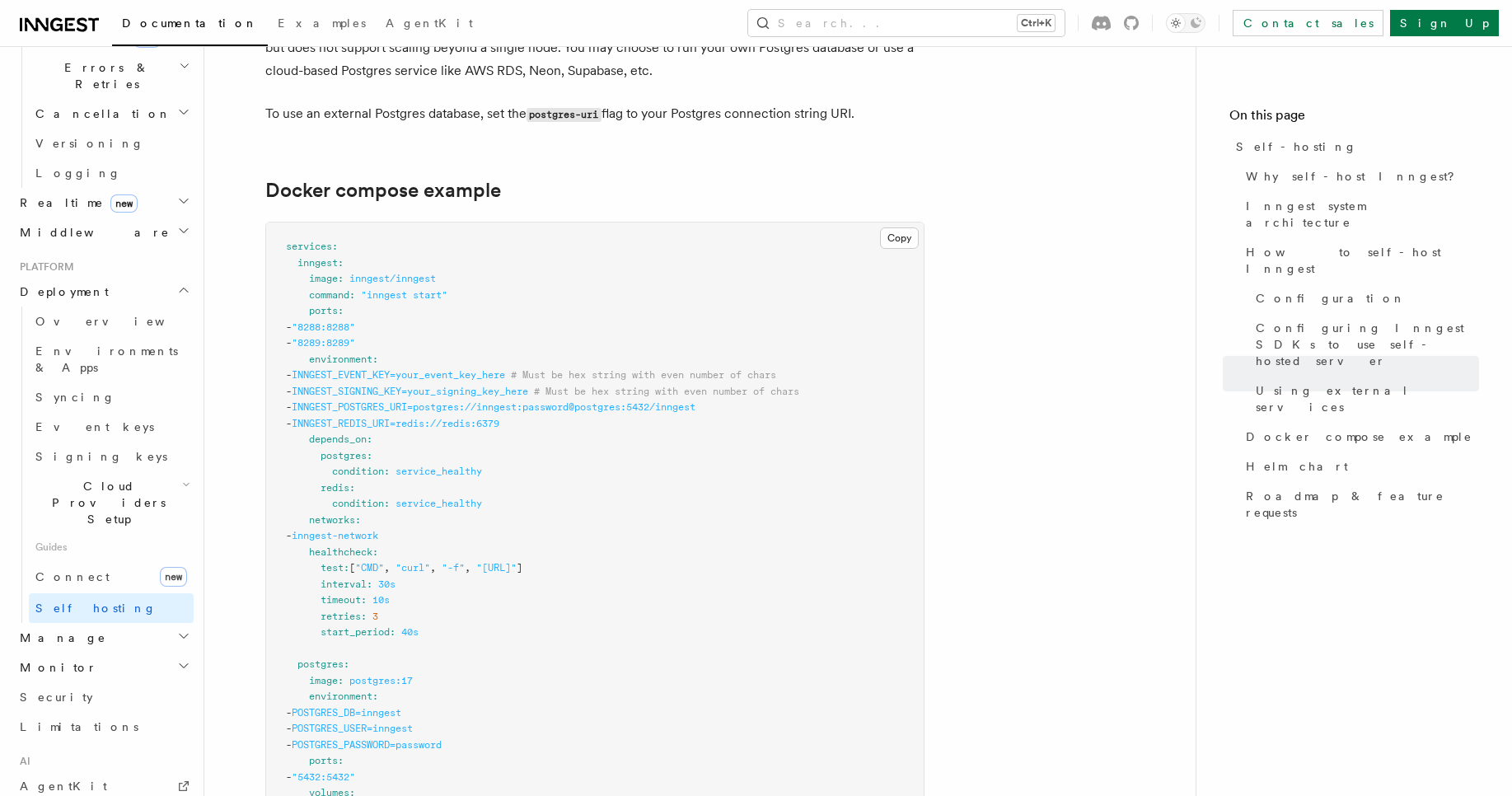
scroll to position [4255, 0]
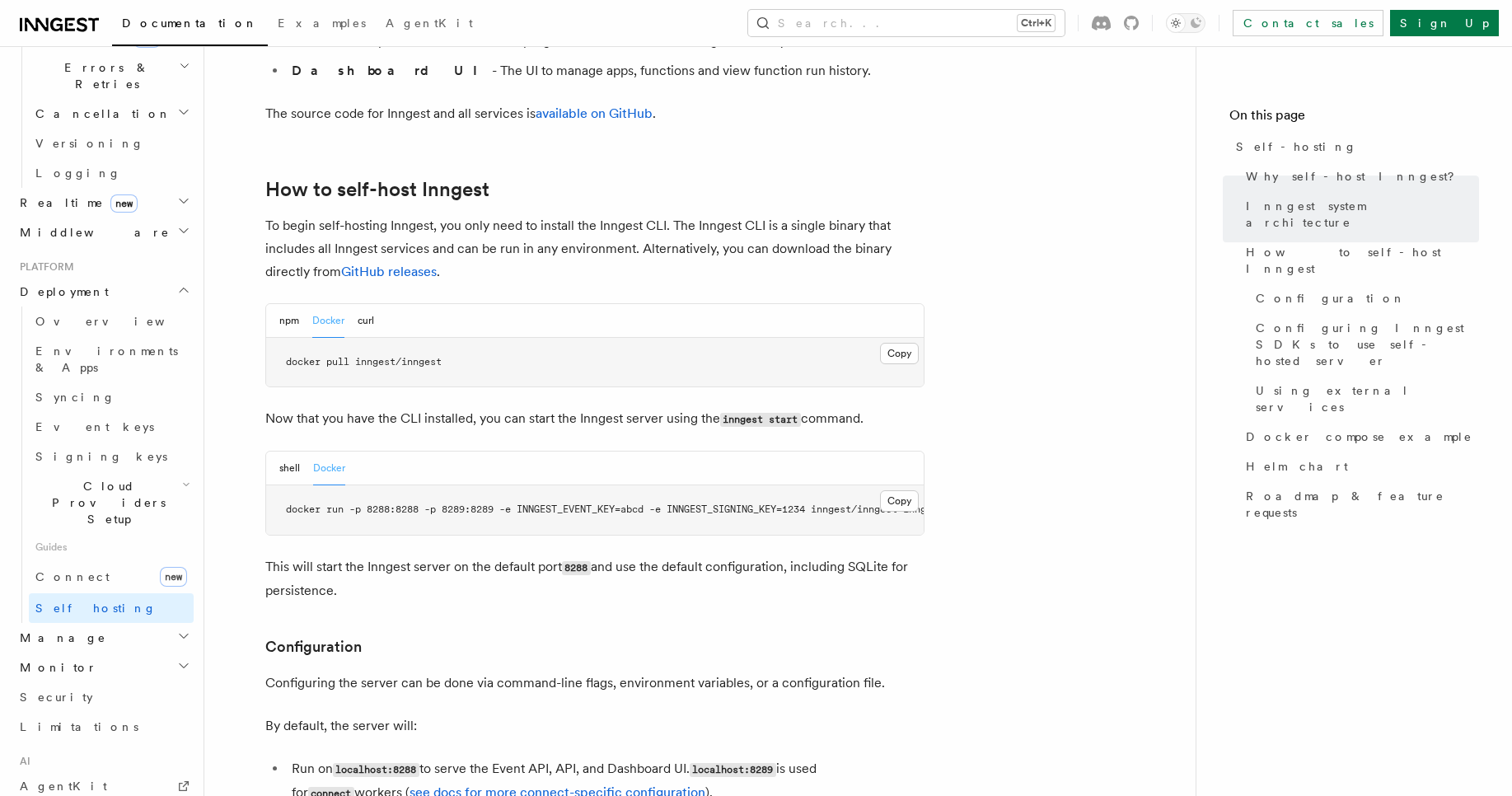
scroll to position [1588, 0]
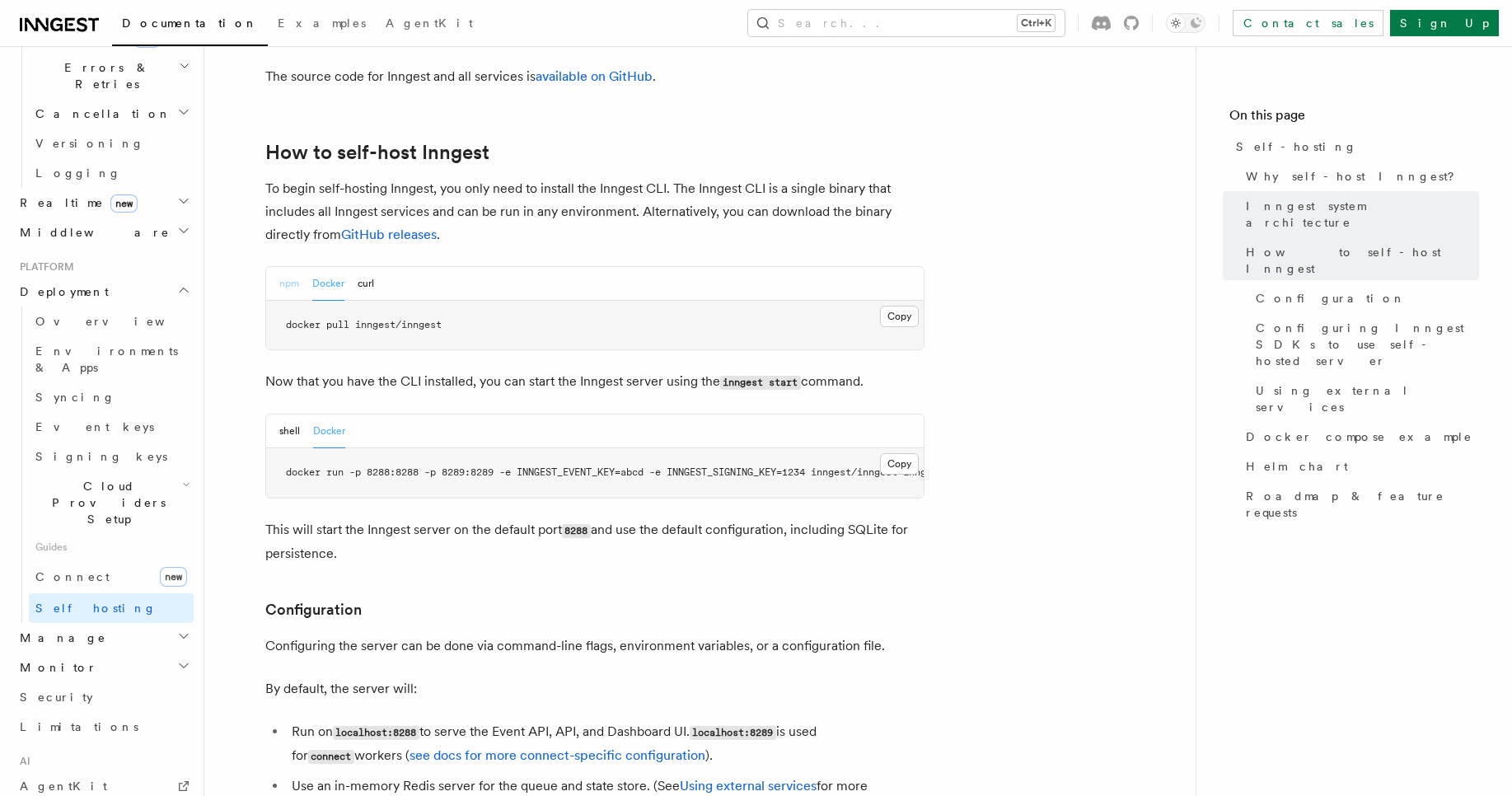
click at [282, 267] on button "npm" at bounding box center [289, 284] width 20 height 34
click at [283, 415] on button "shell" at bounding box center [289, 432] width 21 height 34
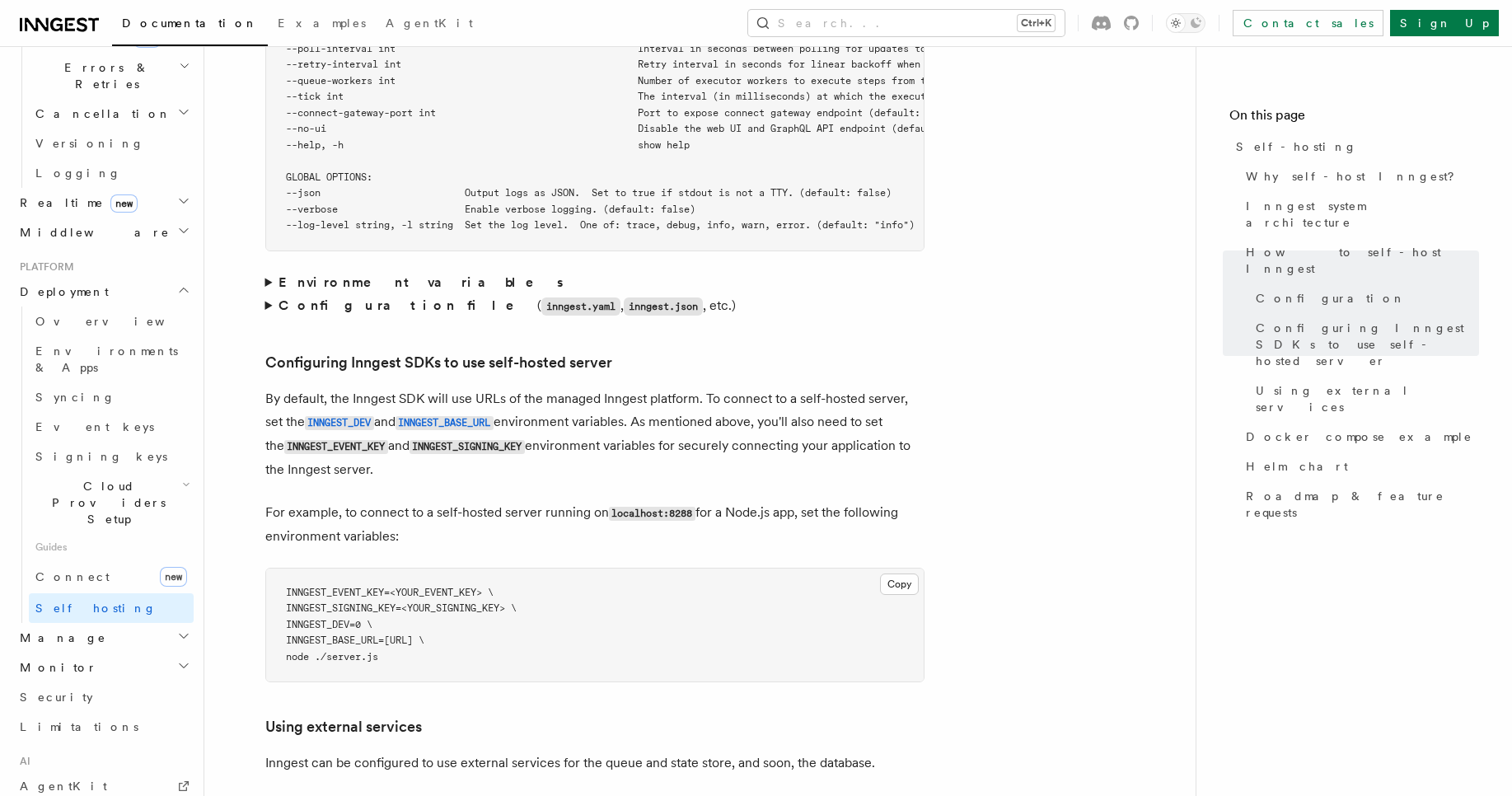
scroll to position [3313, 0]
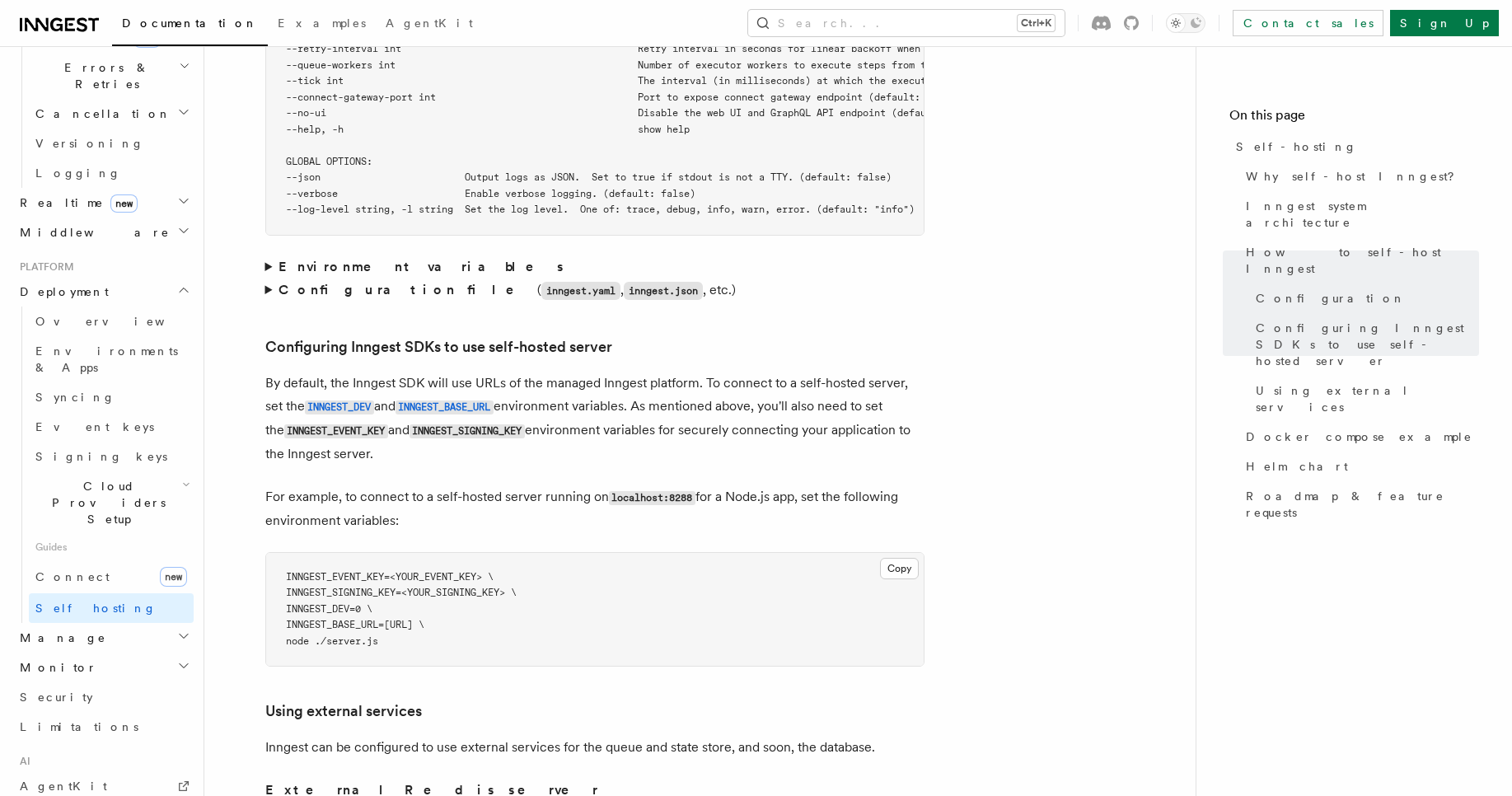
click at [824, 372] on p "By default, the Inngest SDK will use URLs of the managed Inngest platform. To c…" at bounding box center [594, 419] width 659 height 94
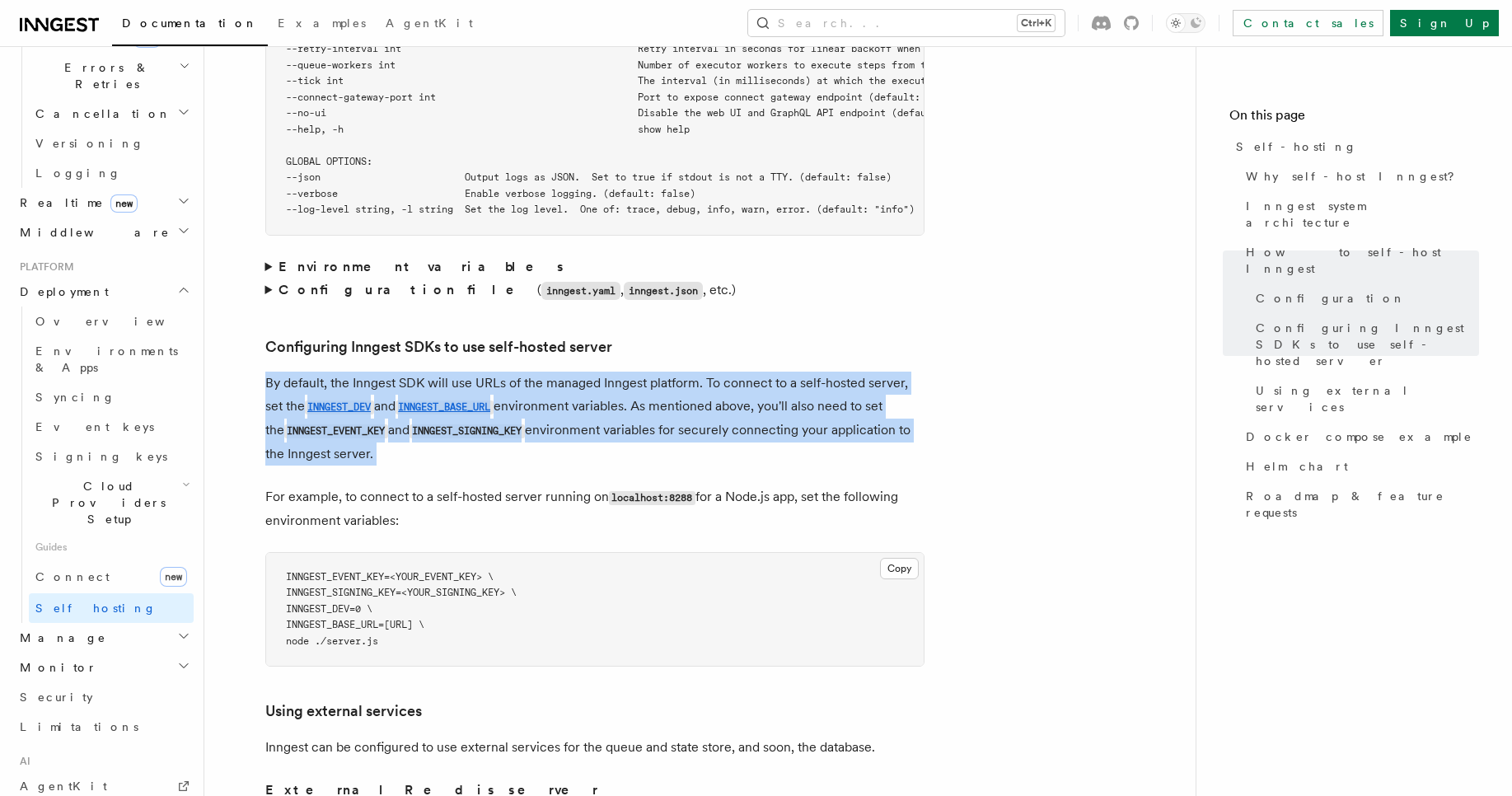
click at [824, 372] on p "By default, the Inngest SDK will use URLs of the managed Inngest platform. To c…" at bounding box center [594, 419] width 659 height 94
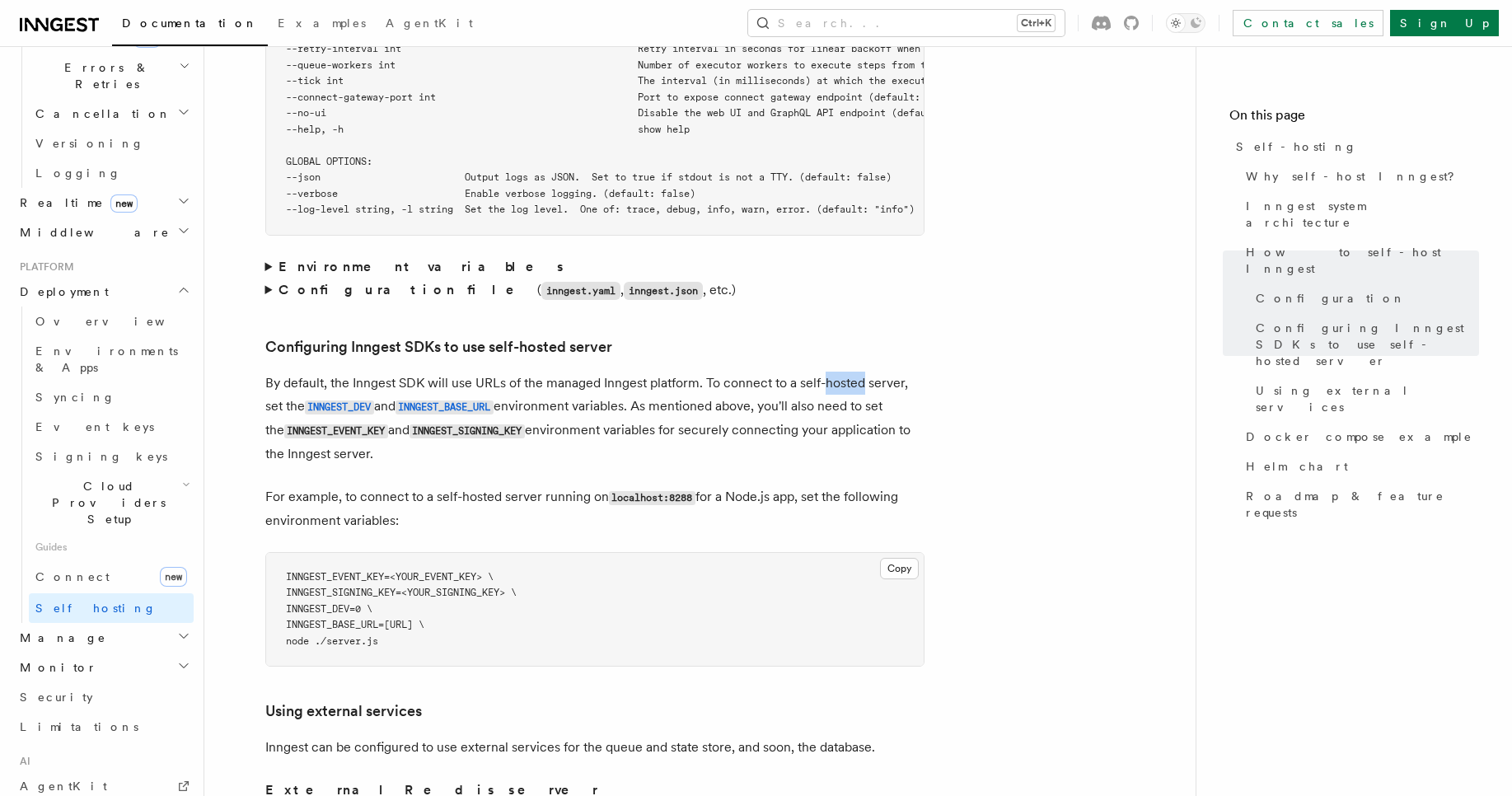
click at [824, 372] on p "By default, the Inngest SDK will use URLs of the managed Inngest platform. To c…" at bounding box center [594, 419] width 659 height 94
click at [995, 407] on article "Platform Deployment Self-hosting Self-hosting support for Inngest is supported …" at bounding box center [700, 282] width 938 height 7045
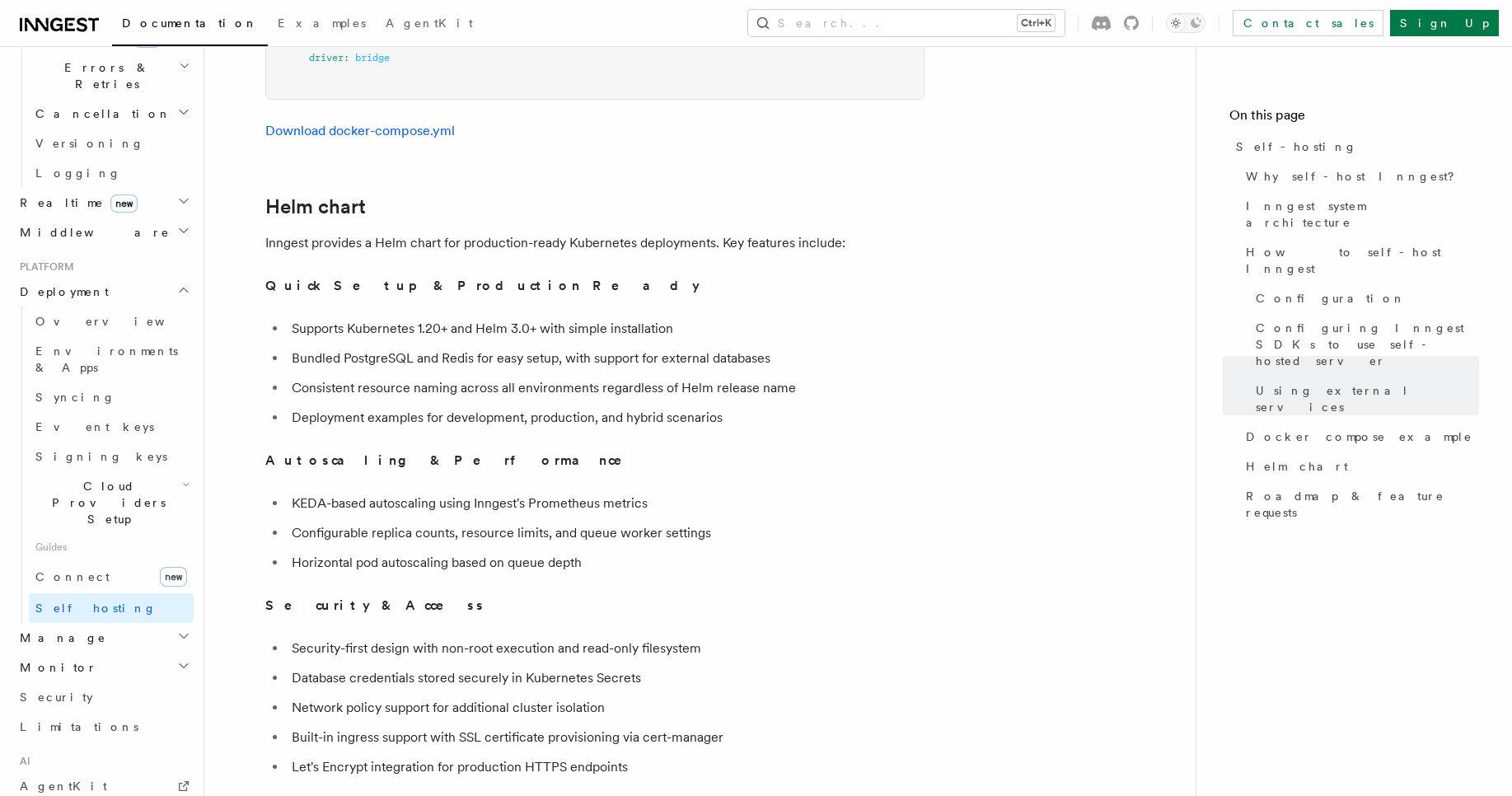
scroll to position [6295, 0]
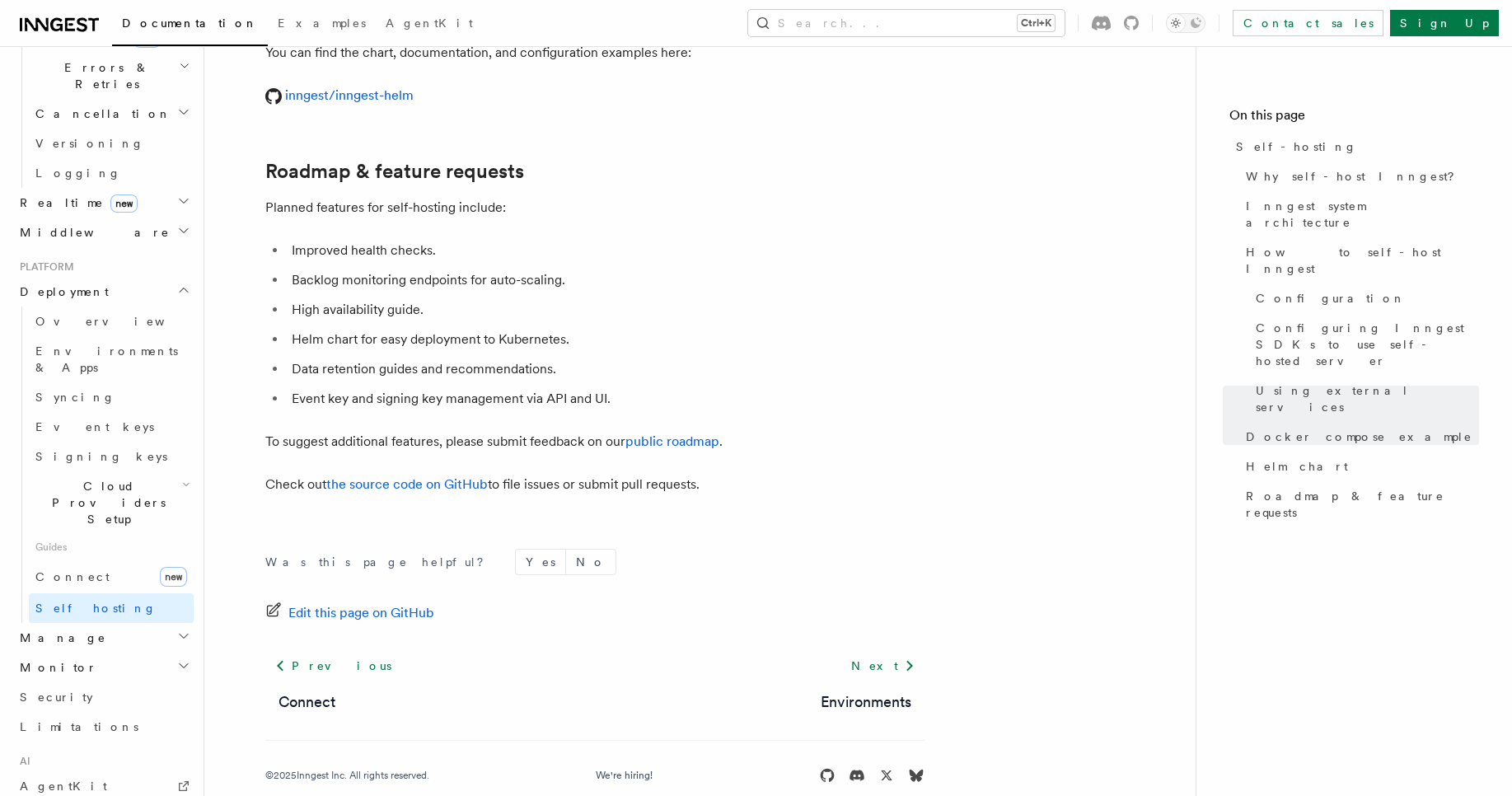
click at [906, 358] on li "Data retention guides and recommendations." at bounding box center [605, 369] width 638 height 23
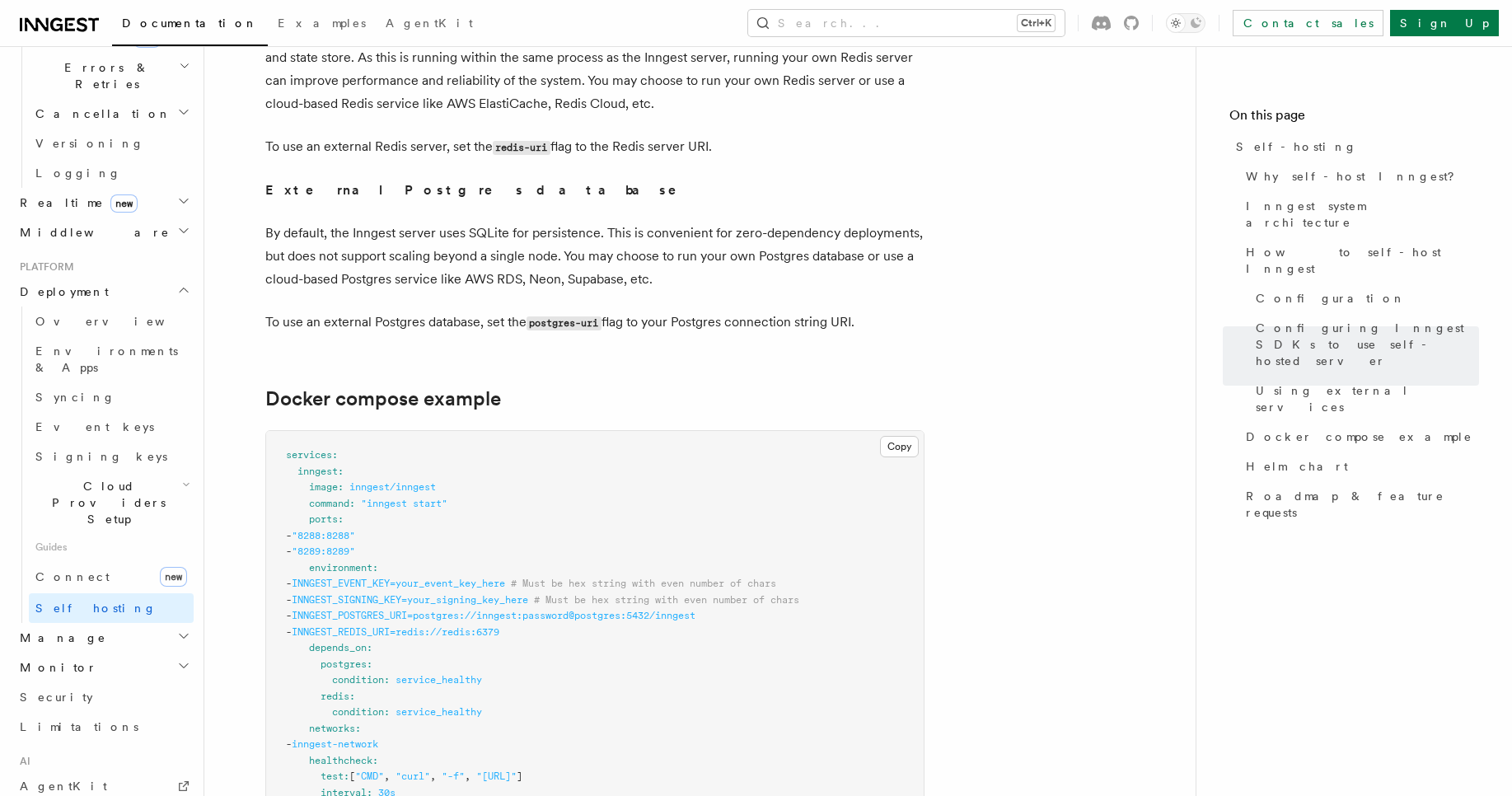
scroll to position [4060, 0]
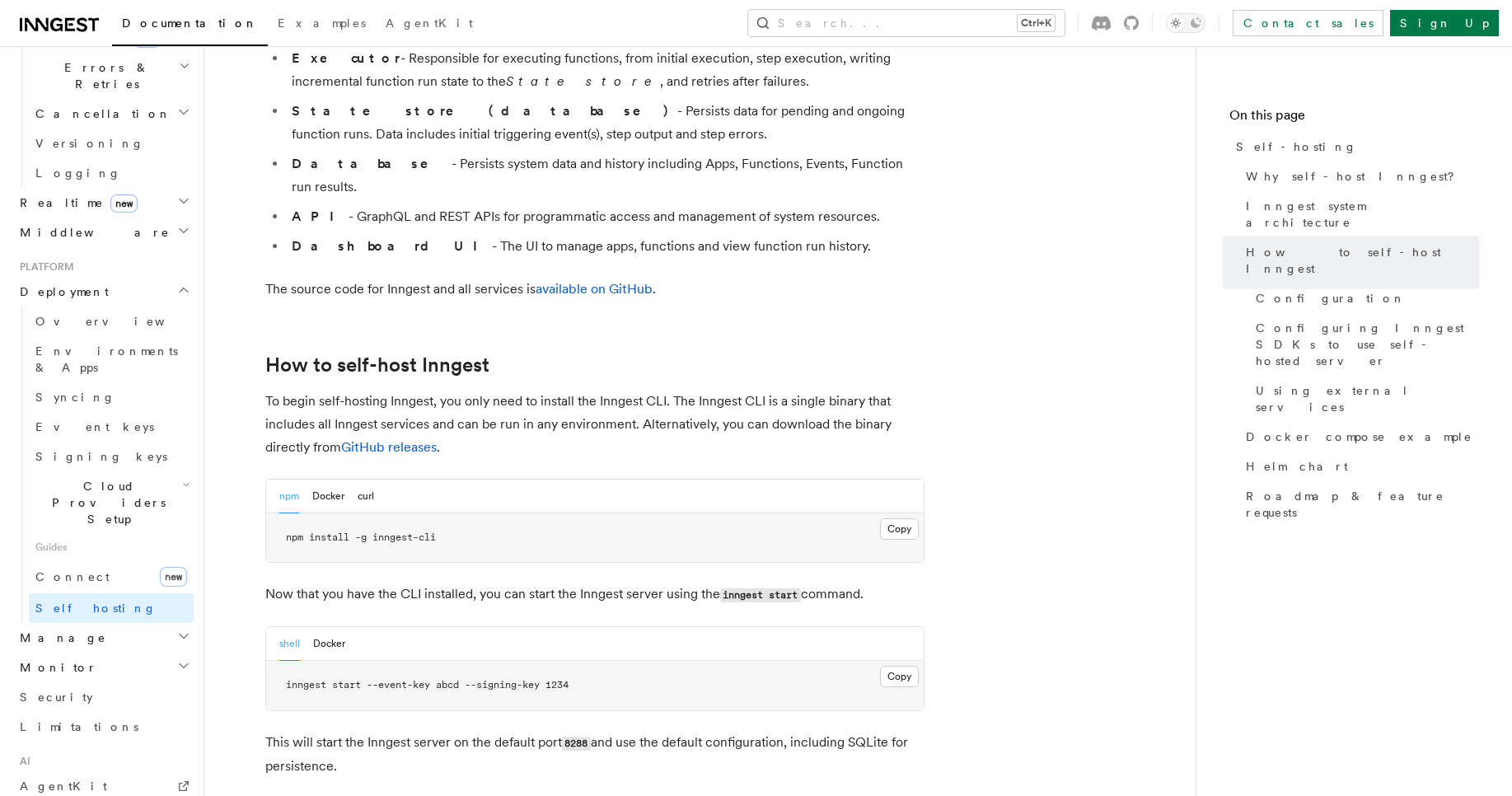
scroll to position [0, 0]
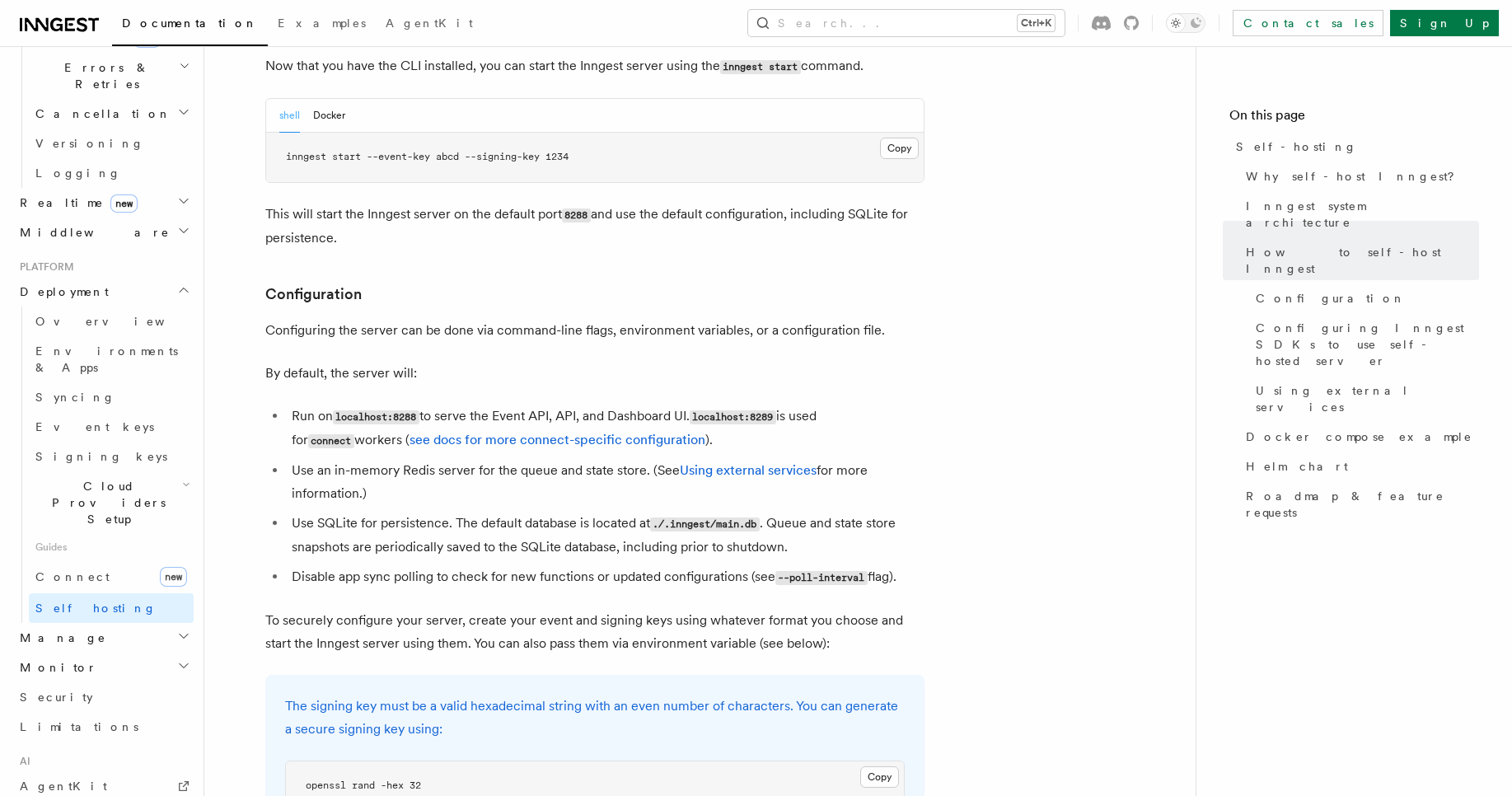
scroll to position [1919, 0]
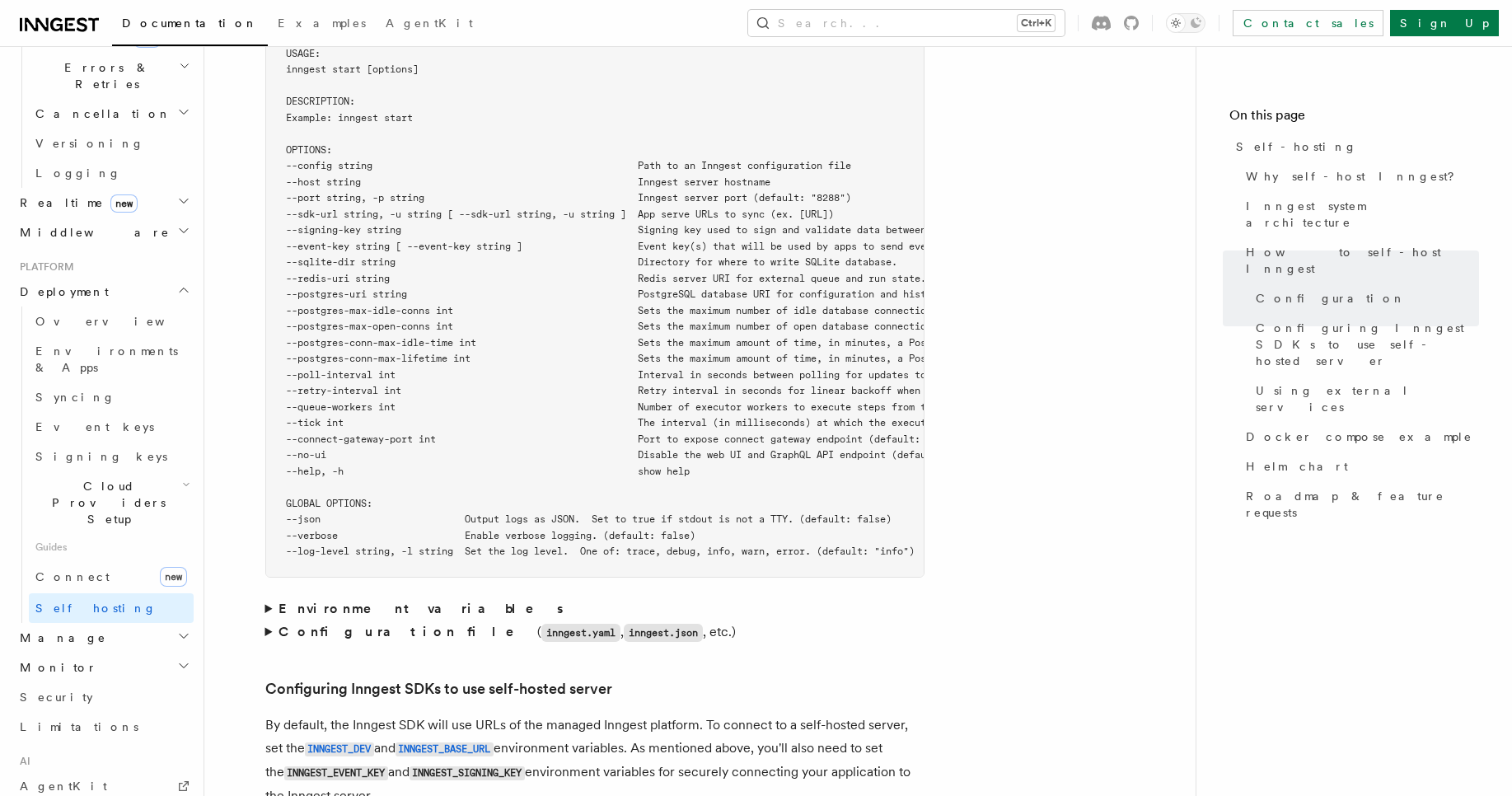
scroll to position [3013, 0]
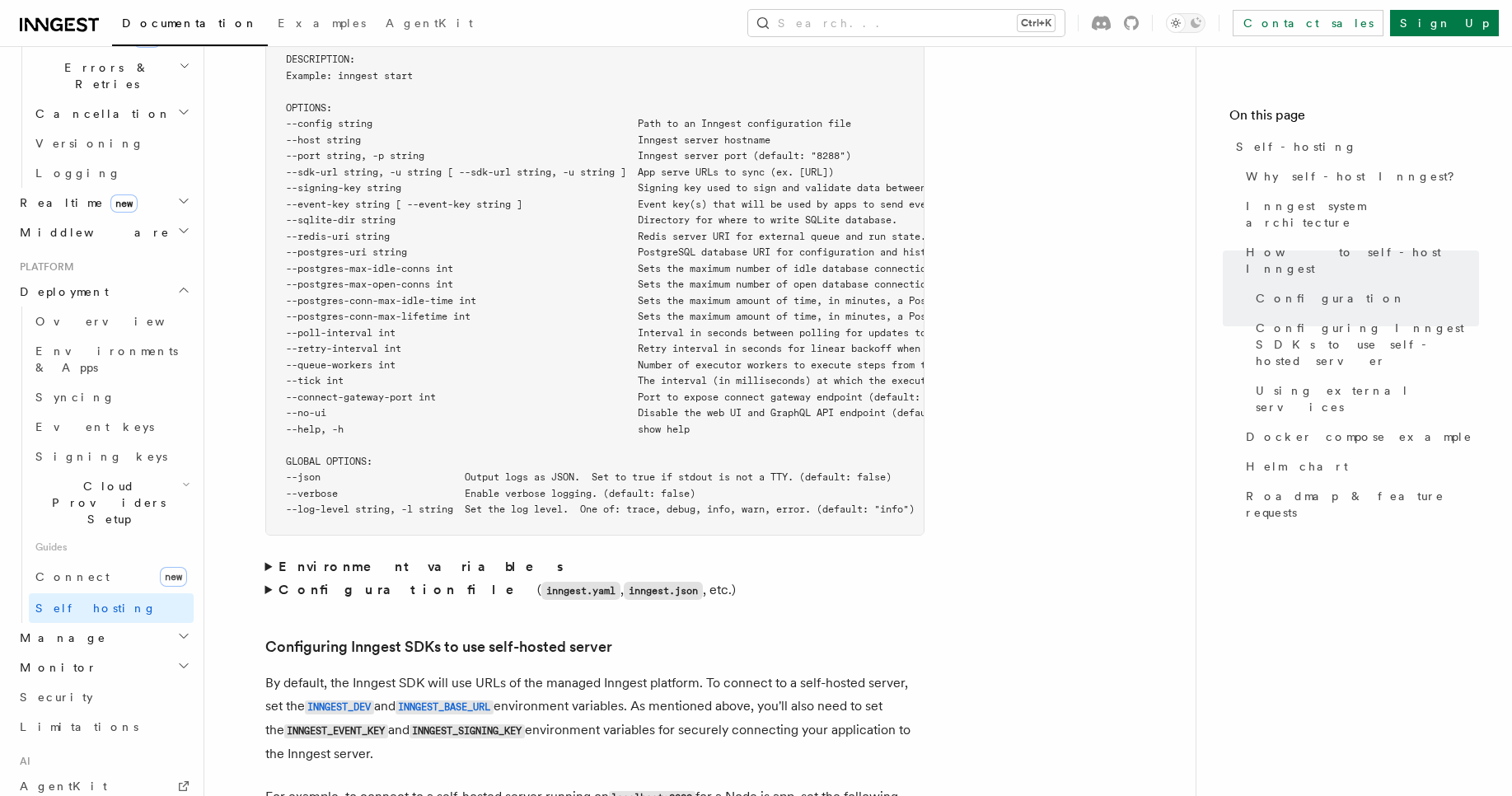
click at [1103, 381] on article "Platform Deployment Self-hosting Self-hosting support for Inngest is supported …" at bounding box center [700, 582] width 938 height 7045
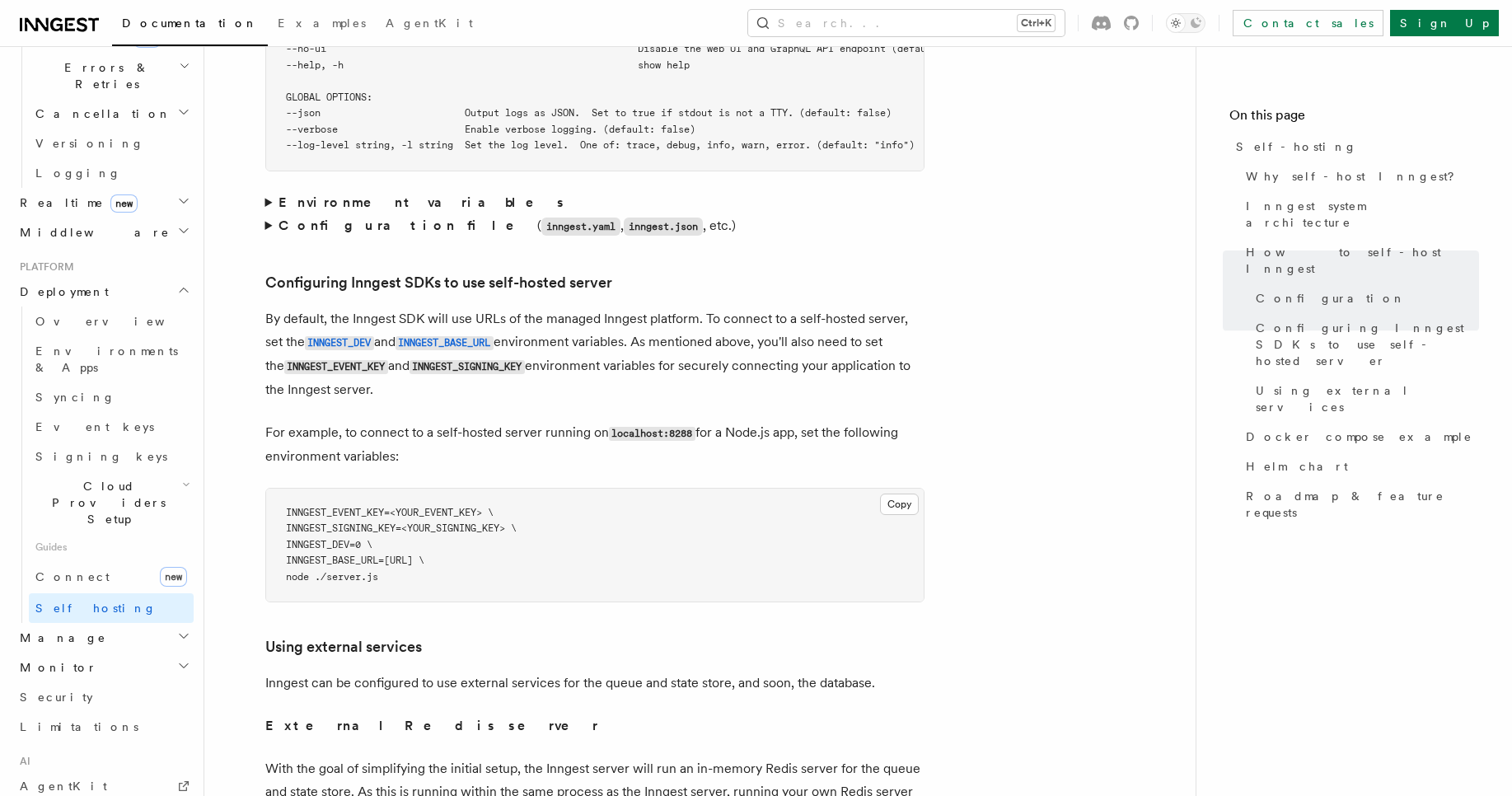
scroll to position [3437, 0]
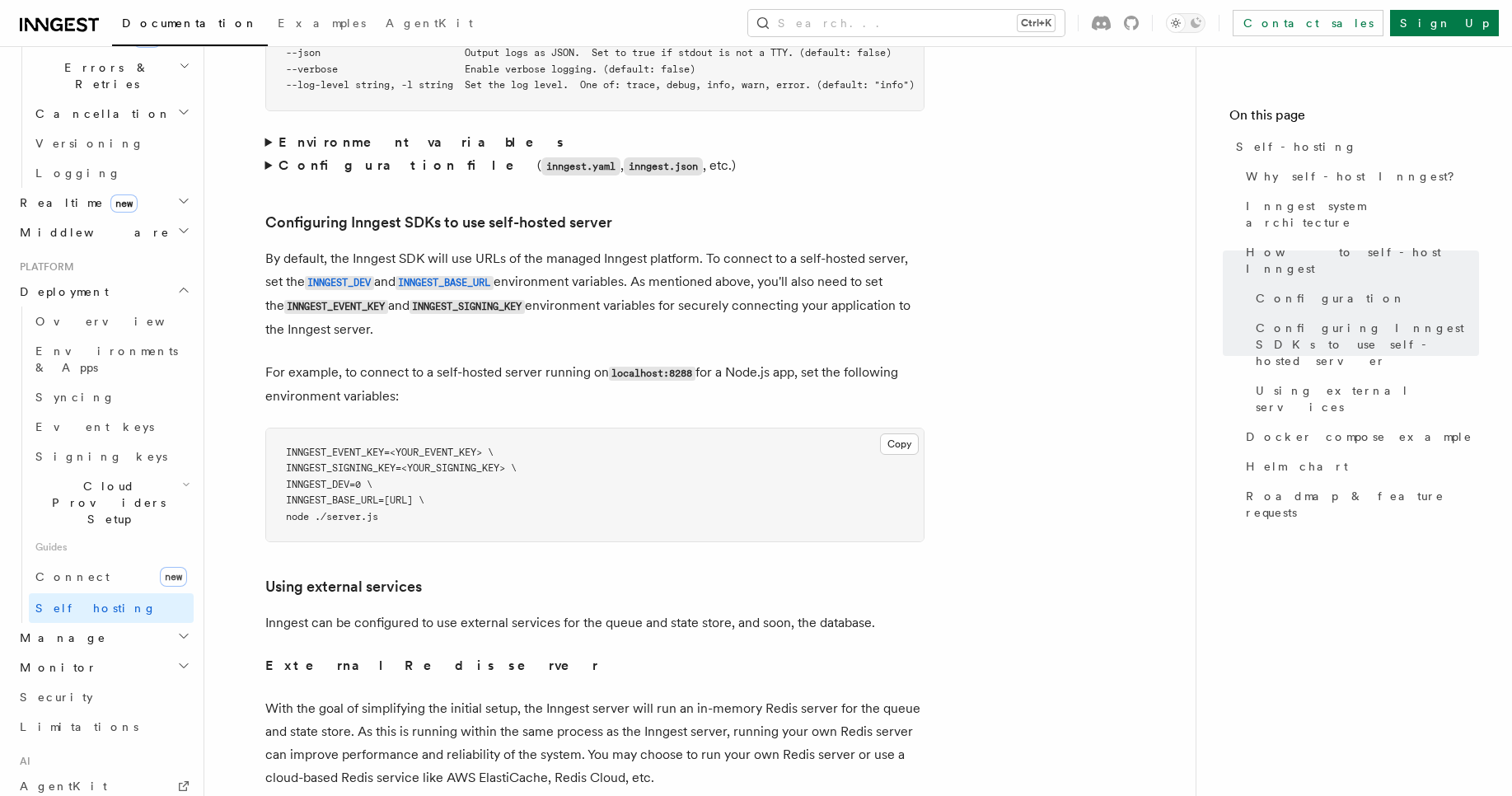
click at [330, 157] on strong "Configuration file" at bounding box center [408, 165] width 259 height 16
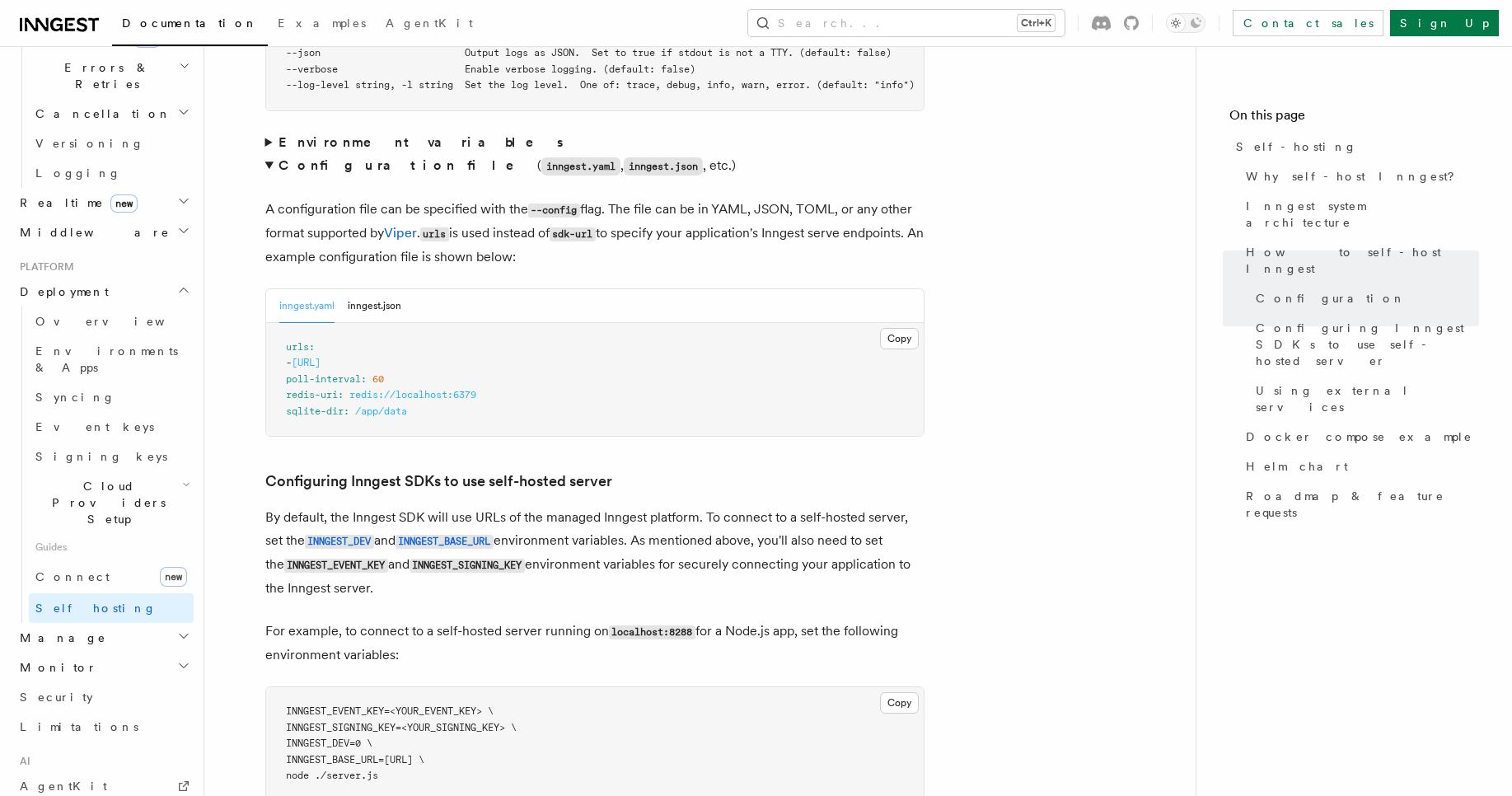
click at [280, 135] on strong "Environment variables" at bounding box center [422, 143] width 287 height 16
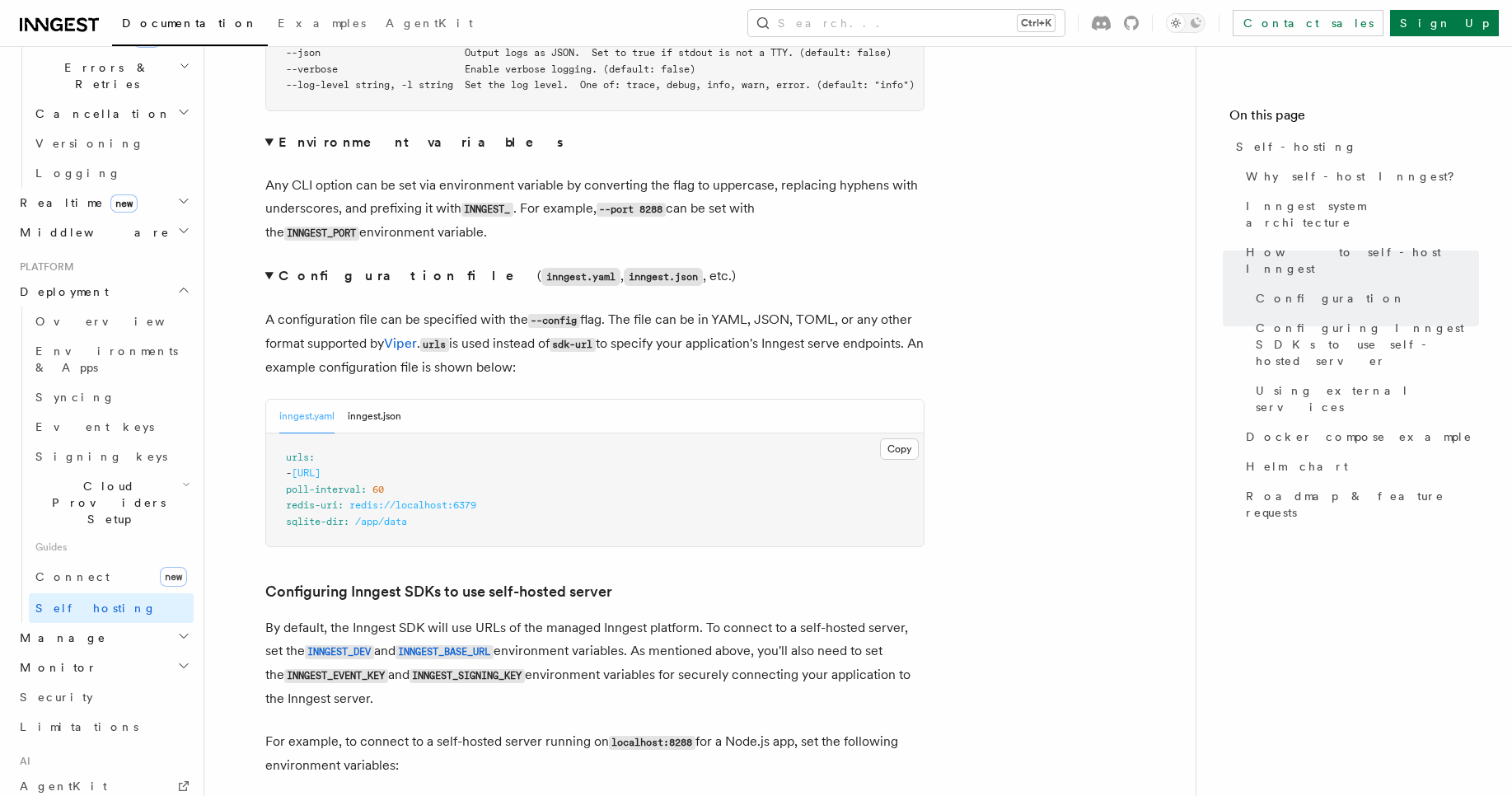
click at [1008, 231] on article "Platform Deployment Self-hosting Self-hosting support for Inngest is supported …" at bounding box center [700, 344] width 938 height 7416
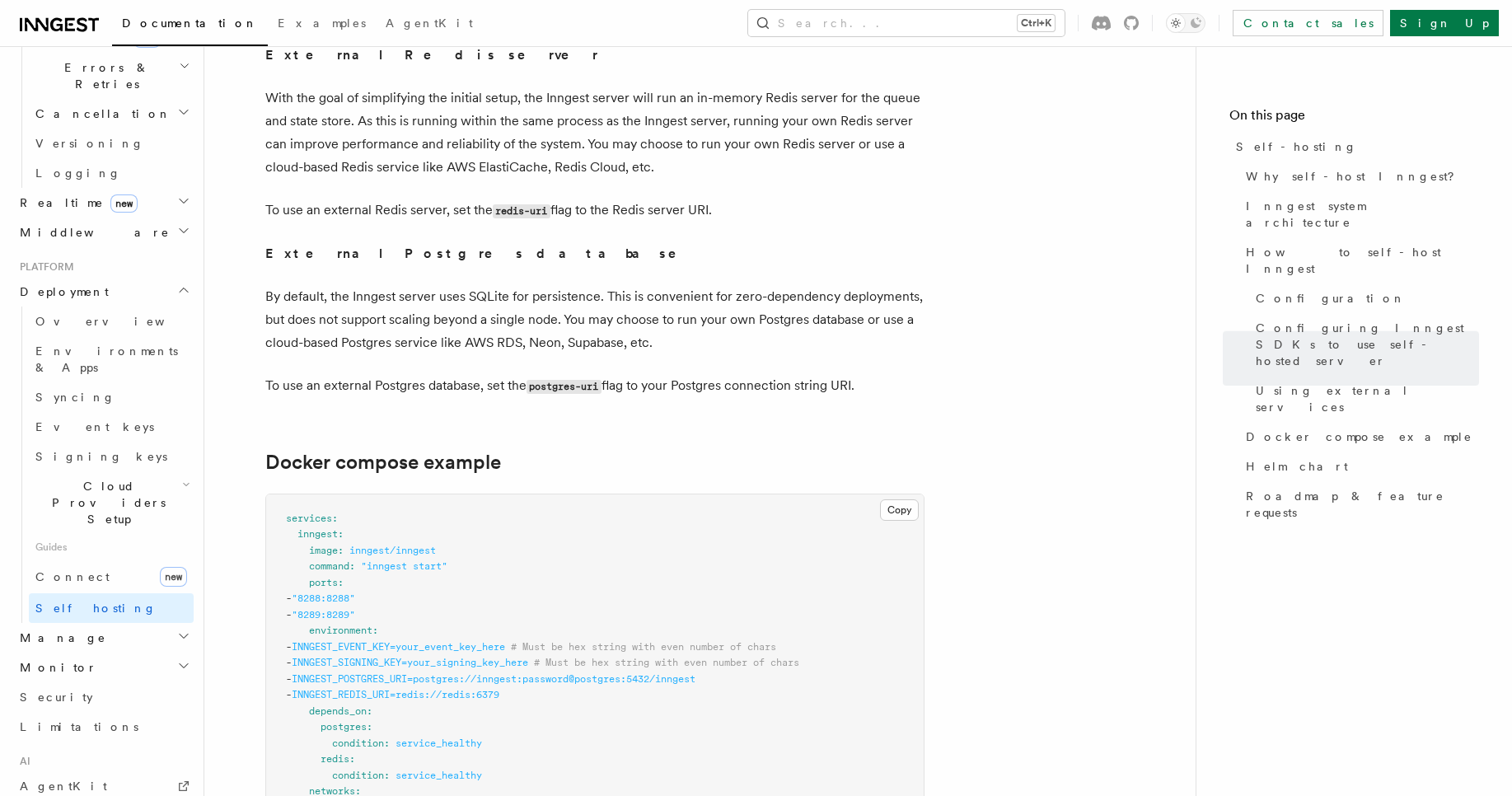
scroll to position [4413, 0]
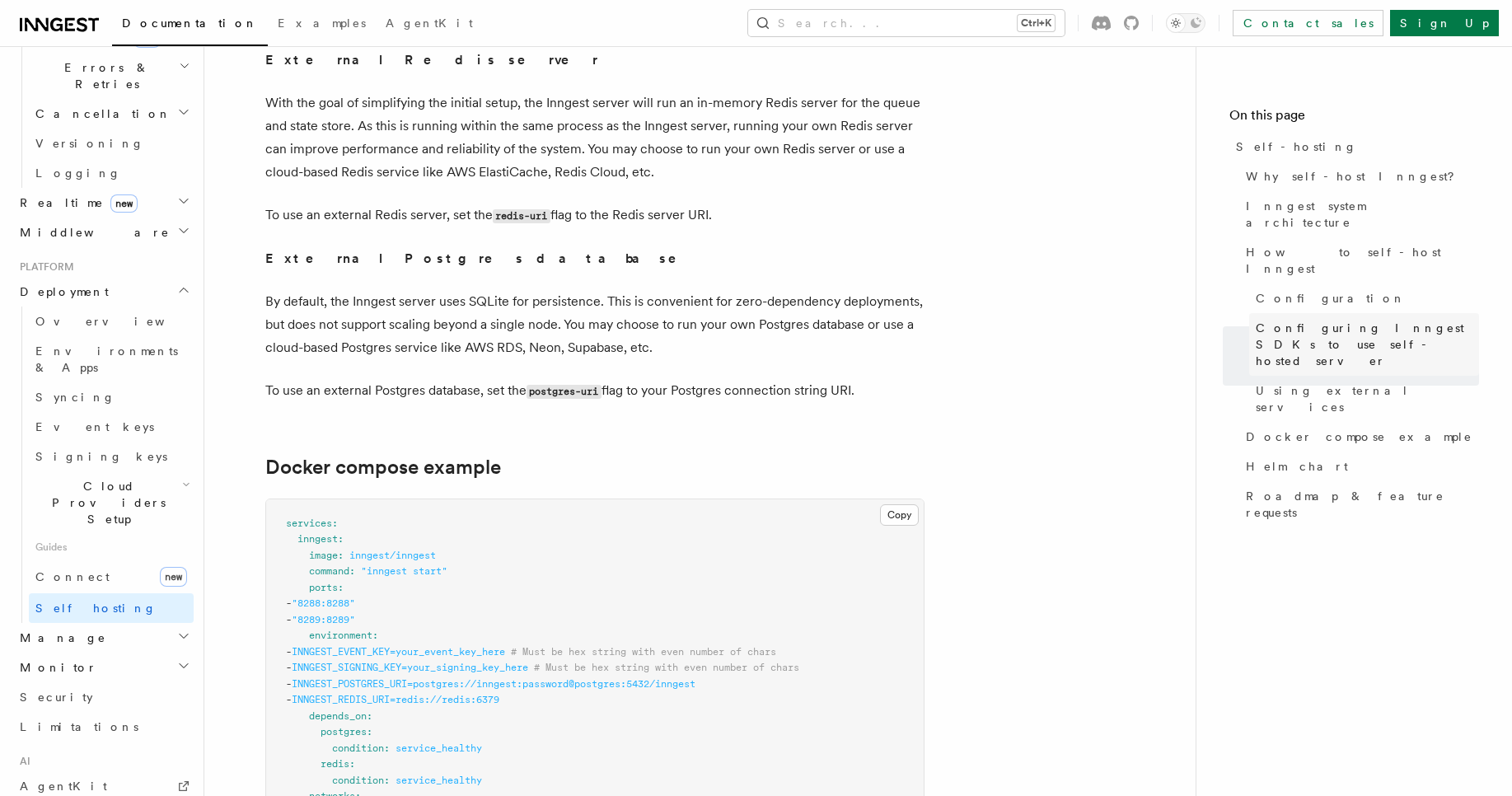
click at [1340, 319] on span "Configuring Inngest SDKs to use self-hosted server" at bounding box center [1367, 344] width 223 height 49
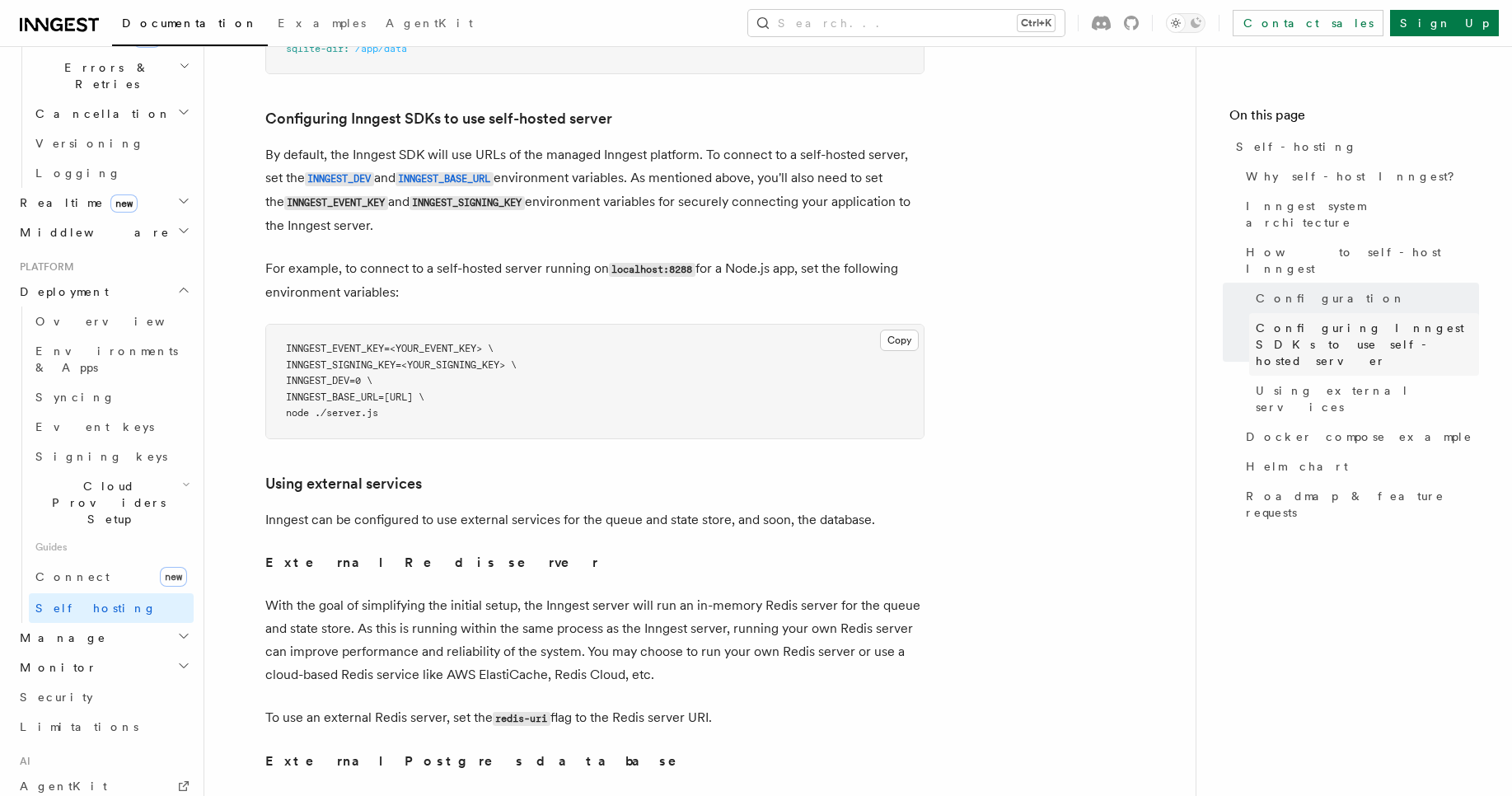
scroll to position [3910, 0]
click at [356, 361] on span "INNGEST_SIGNING_KEY=<YOUR_SIGNING_KEY> \" at bounding box center [401, 366] width 231 height 12
click at [336, 344] on span "INNGEST_EVENT_KEY=<YOUR_EVENT_KEY> \" at bounding box center [389, 349] width 208 height 12
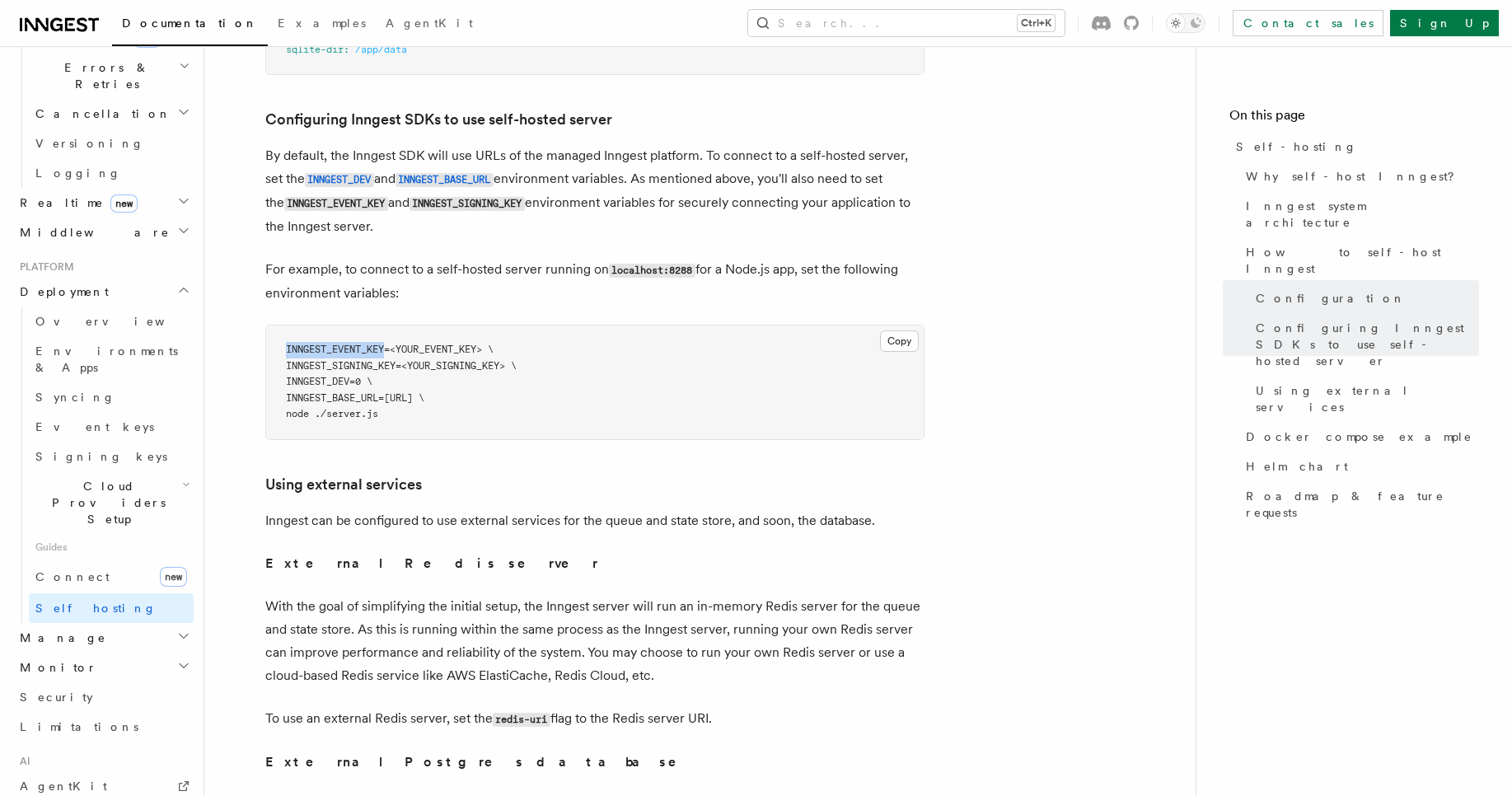
click at [336, 344] on span "INNGEST_EVENT_KEY=<YOUR_EVENT_KEY> \" at bounding box center [389, 349] width 208 height 12
click at [343, 361] on span "INNGEST_SIGNING_KEY=<YOUR_SIGNING_KEY> \" at bounding box center [401, 366] width 231 height 12
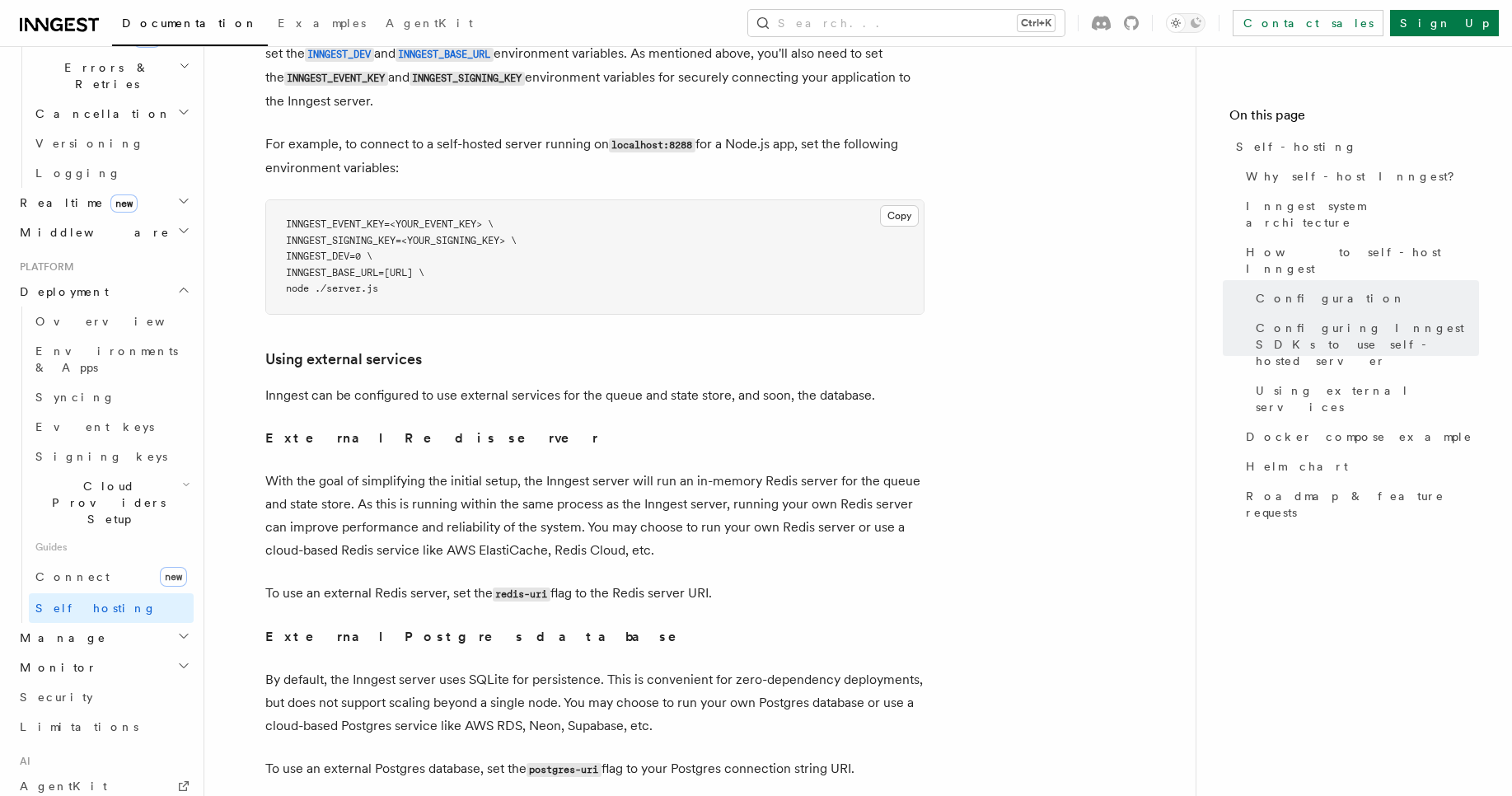
scroll to position [4036, 0]
click at [357, 249] on span "INNGEST_DEV=0 \" at bounding box center [328, 254] width 87 height 12
copy span "INNGEST_DEV"
click at [1008, 29] on button "Search... Ctrl+K" at bounding box center [906, 23] width 317 height 27
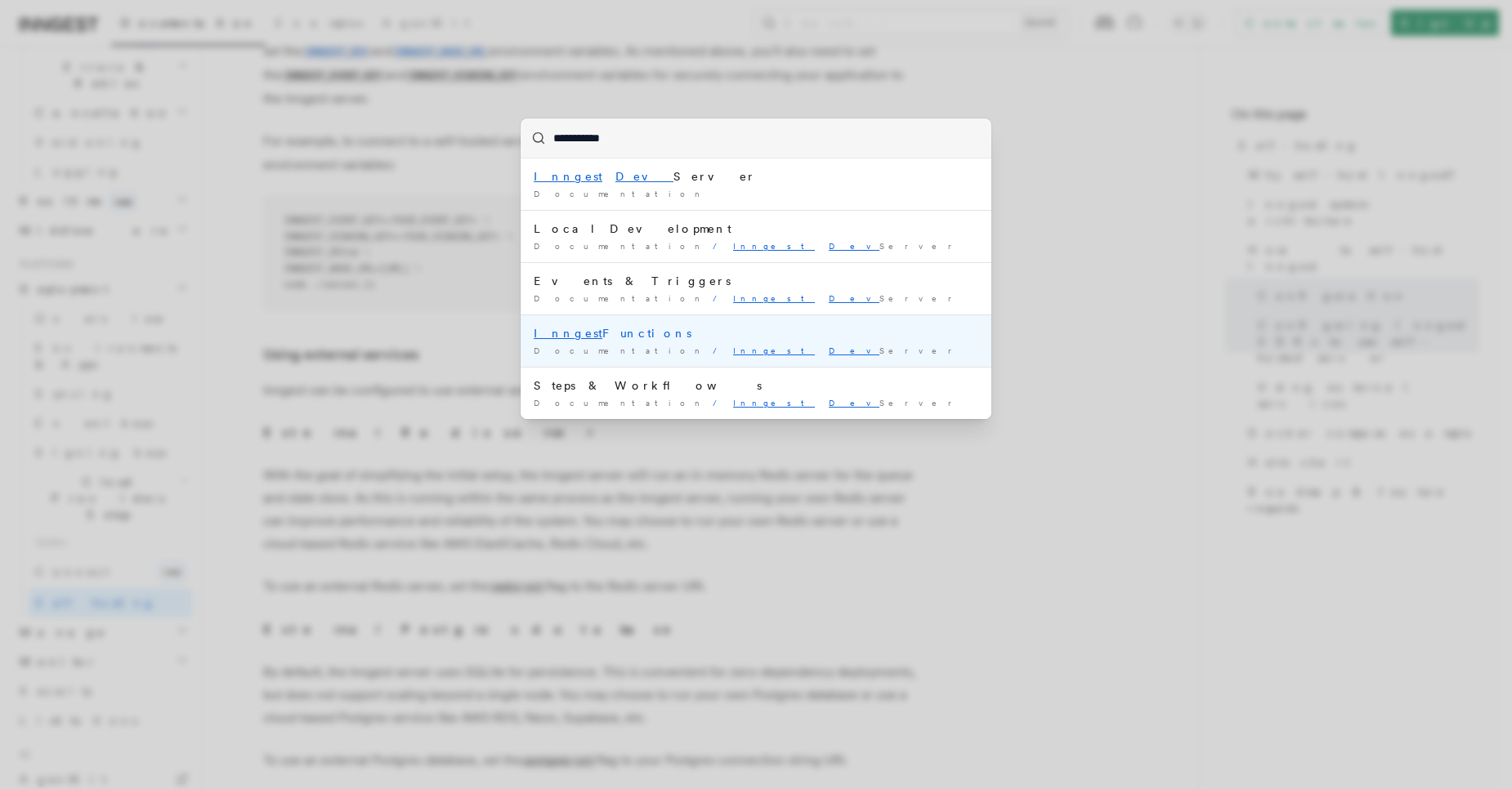
type input "**********"
click at [266, 368] on div "**********" at bounding box center [756, 394] width 1512 height 789
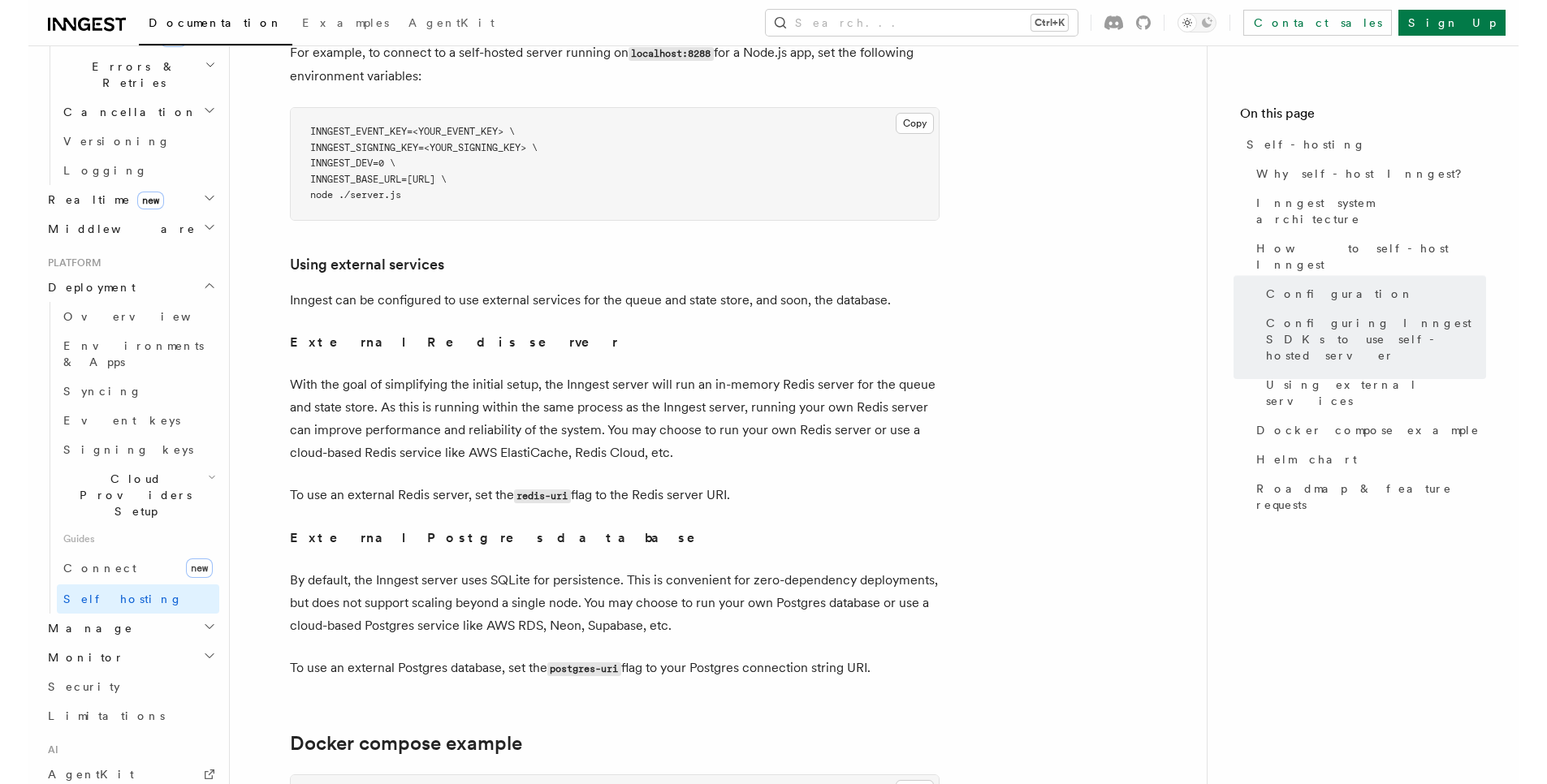
scroll to position [4076, 0]
